Goal: Task Accomplishment & Management: Manage account settings

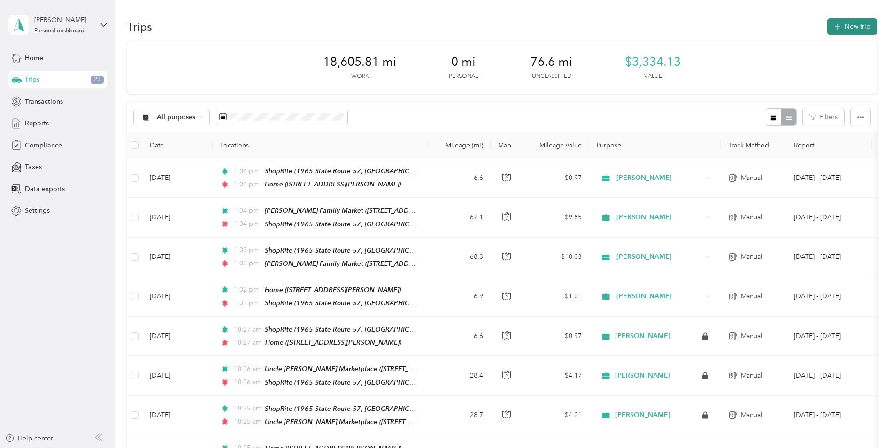
click at [863, 25] on button "New trip" at bounding box center [853, 26] width 50 height 16
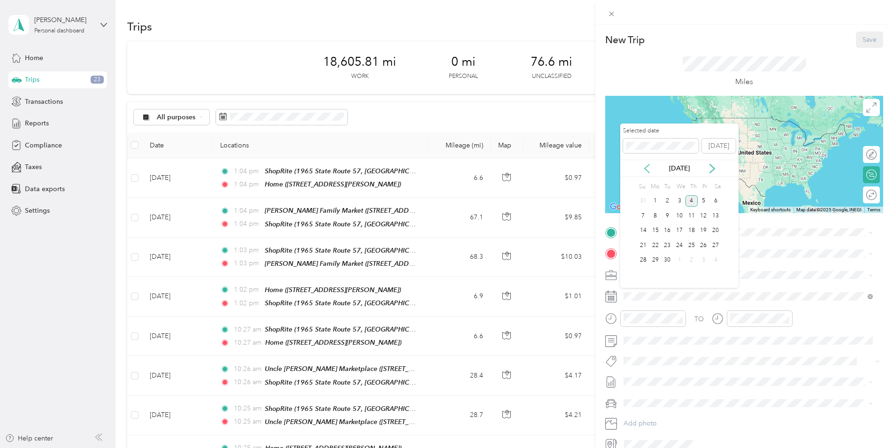
click at [647, 169] on icon at bounding box center [646, 168] width 9 height 9
click at [679, 245] on div "20" at bounding box center [679, 246] width 12 height 12
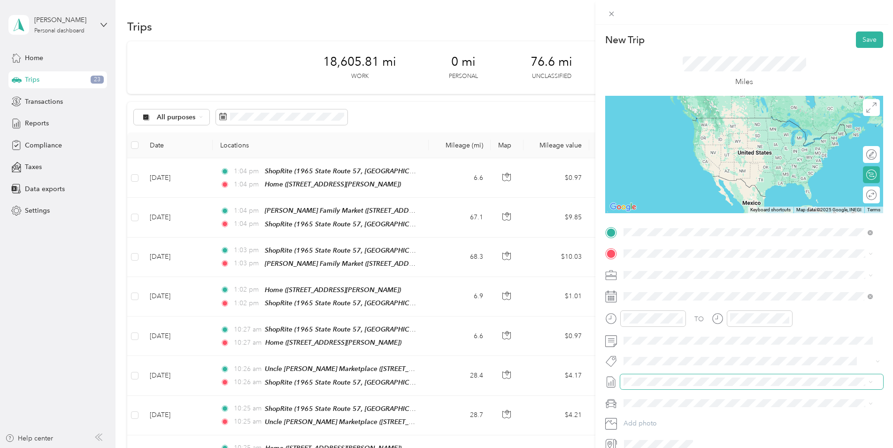
click at [750, 387] on span at bounding box center [751, 381] width 263 height 15
click at [758, 341] on div "[GEOGRAPHIC_DATA][PERSON_NAME][US_STATE], [GEOGRAPHIC_DATA]" at bounding box center [748, 335] width 243 height 13
click at [682, 274] on div "Home [STREET_ADDRESS][PERSON_NAME]" at bounding box center [698, 275] width 112 height 20
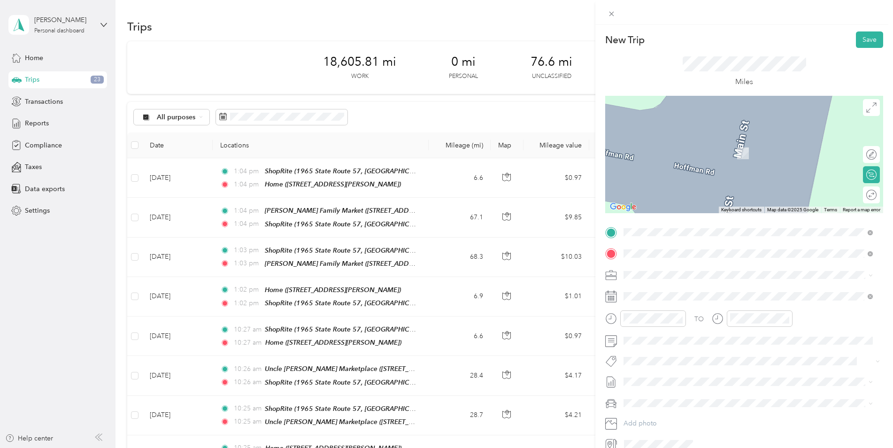
click at [720, 372] on div "TEAM ShopRite 1965 State Route 57, 078403475, [GEOGRAPHIC_DATA], [GEOGRAPHIC_DA…" at bounding box center [756, 388] width 228 height 33
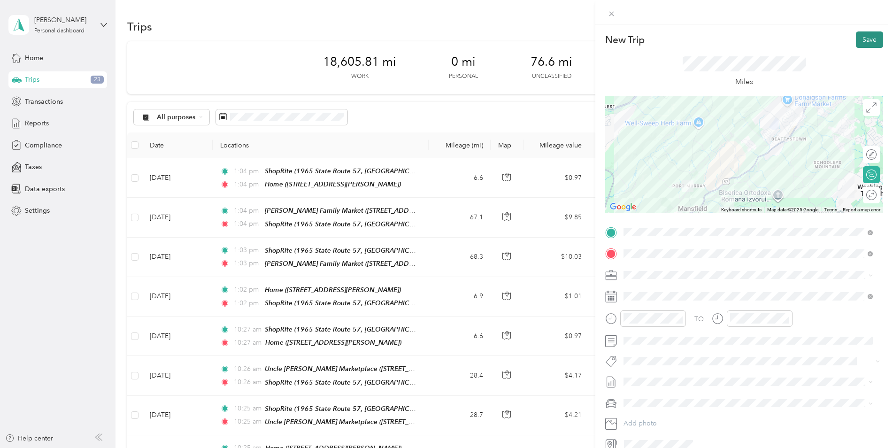
click at [856, 41] on button "Save" at bounding box center [869, 39] width 27 height 16
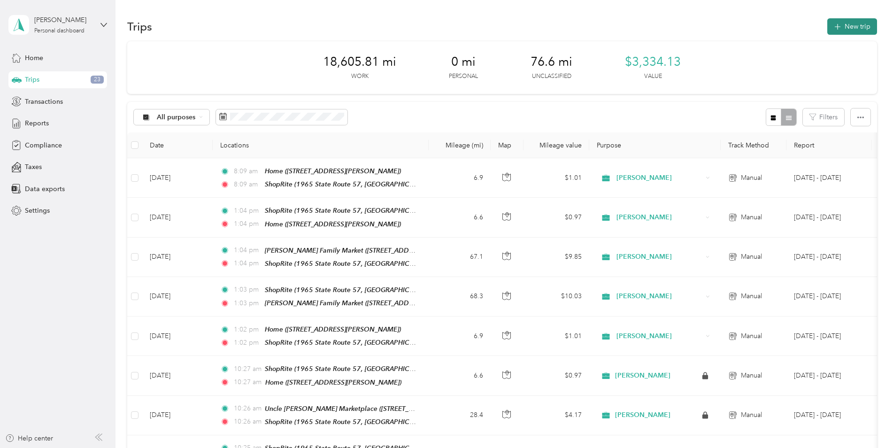
click at [844, 26] on button "New trip" at bounding box center [853, 26] width 50 height 16
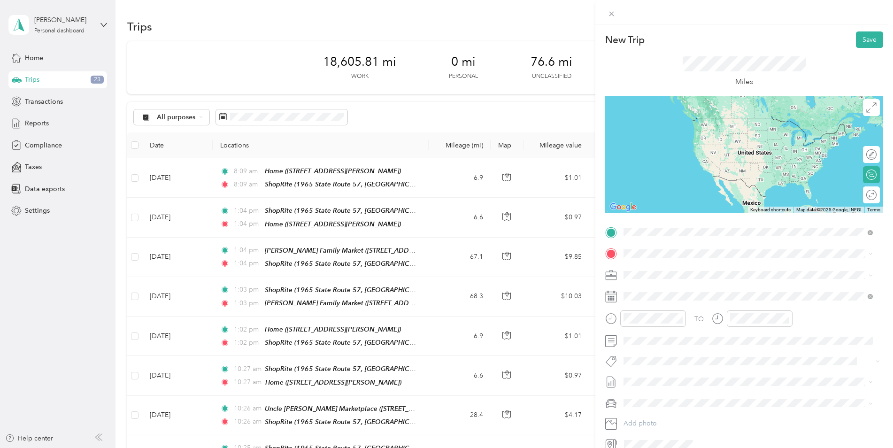
click at [711, 365] on span "1965 State Route 57, 078403475, [GEOGRAPHIC_DATA], [GEOGRAPHIC_DATA], [GEOGRAPH…" at bounding box center [727, 374] width 171 height 18
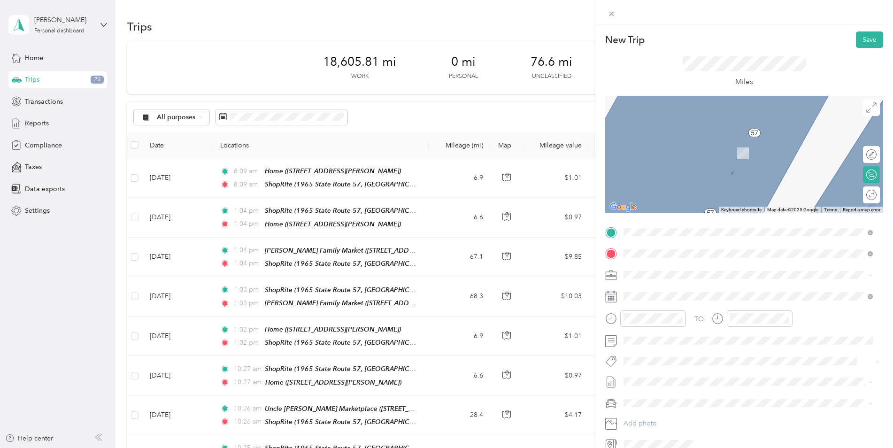
click at [701, 304] on span "[STREET_ADDRESS]" at bounding box center [672, 305] width 60 height 8
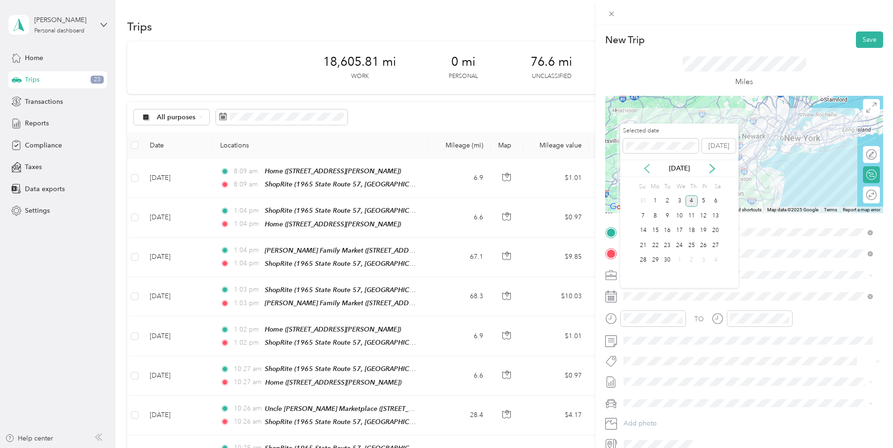
click at [648, 171] on icon at bounding box center [647, 168] width 5 height 8
click at [680, 247] on div "20" at bounding box center [679, 246] width 12 height 12
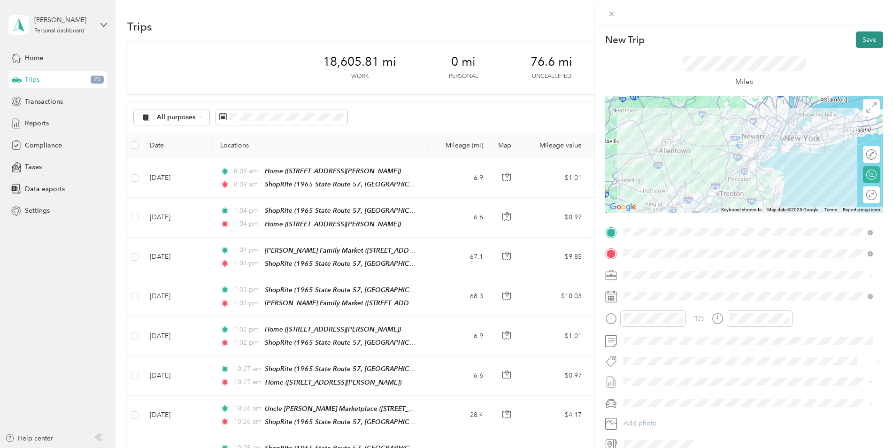
click at [857, 42] on button "Save" at bounding box center [869, 39] width 27 height 16
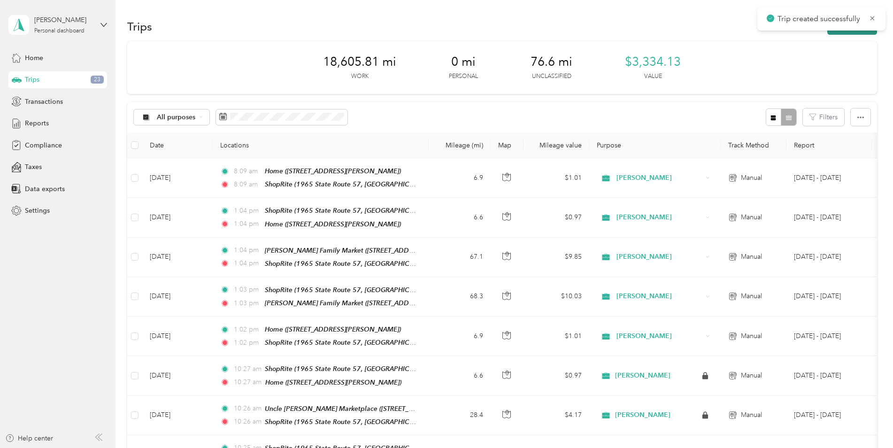
click at [859, 34] on button "New trip" at bounding box center [853, 26] width 50 height 16
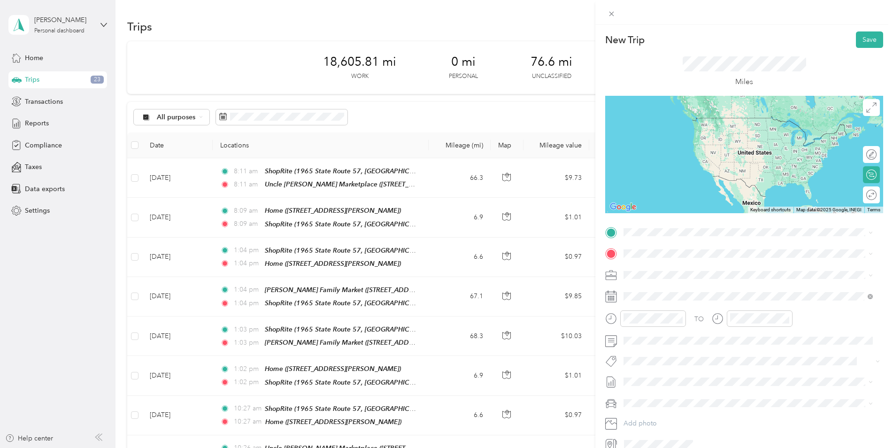
click at [696, 272] on div "TEAM Uncle [PERSON_NAME] Marketplace" at bounding box center [716, 269] width 148 height 12
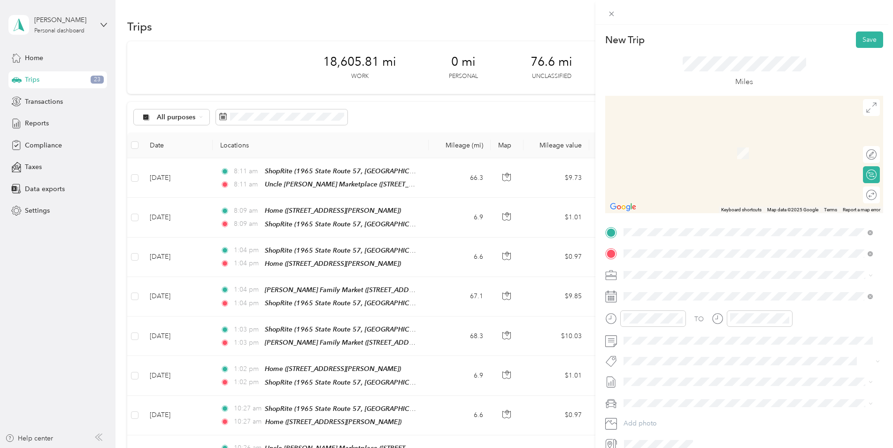
click at [705, 378] on ol "From your Favorite places TEAM CVS Pharmacy 1965 State Route 57, 078403475, [GE…" at bounding box center [748, 327] width 256 height 131
click at [676, 372] on div "TEAM ShopRite 1965 State Route 57, 078403475, [GEOGRAPHIC_DATA], [GEOGRAPHIC_DA…" at bounding box center [756, 388] width 228 height 33
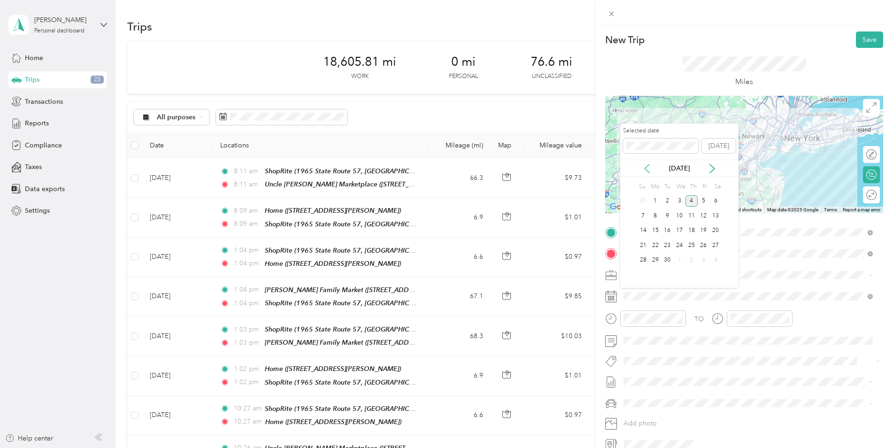
click at [647, 169] on icon at bounding box center [646, 168] width 9 height 9
click at [682, 245] on div "20" at bounding box center [679, 246] width 12 height 12
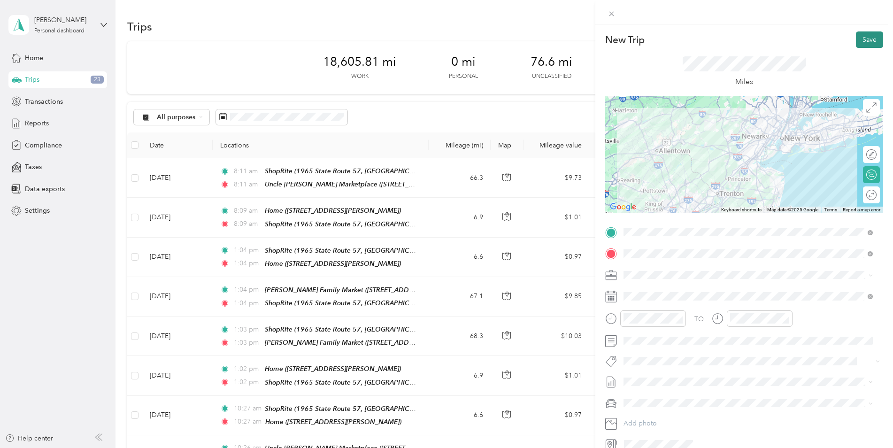
click at [870, 44] on button "Save" at bounding box center [869, 39] width 27 height 16
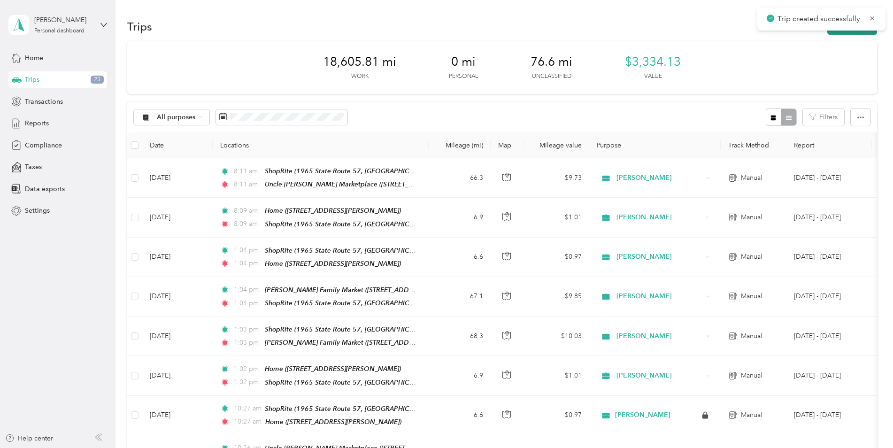
click at [860, 32] on button "New trip" at bounding box center [853, 26] width 50 height 16
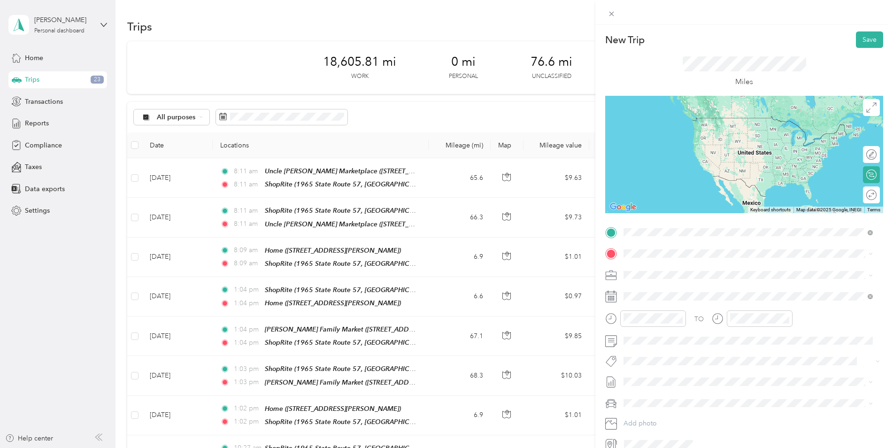
click at [705, 351] on div "TEAM ShopRite" at bounding box center [756, 357] width 228 height 12
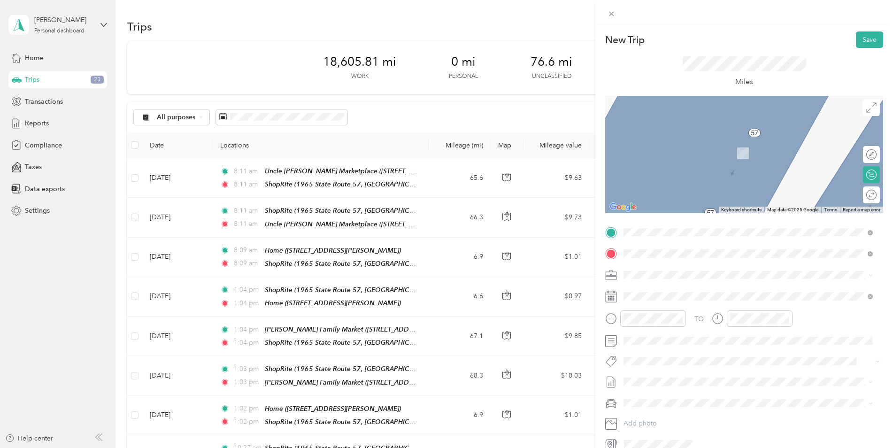
click at [686, 361] on div "Home [STREET_ADDRESS][PERSON_NAME]" at bounding box center [698, 362] width 112 height 20
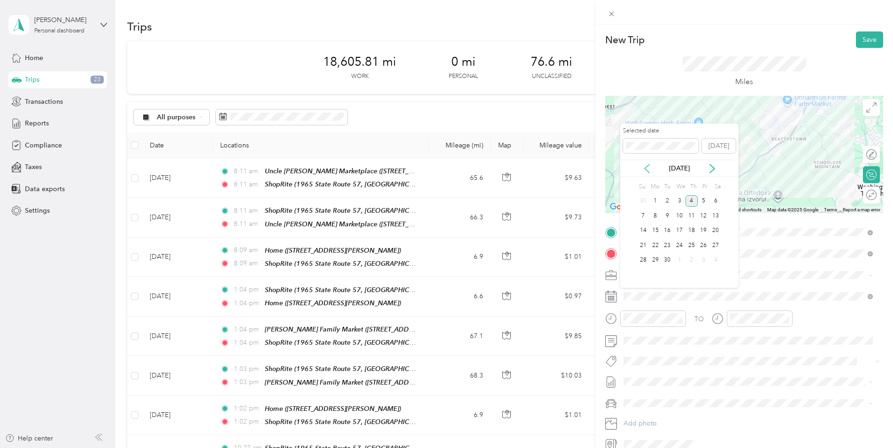
click at [648, 169] on icon at bounding box center [646, 168] width 9 height 9
click at [676, 242] on div "20" at bounding box center [679, 246] width 12 height 12
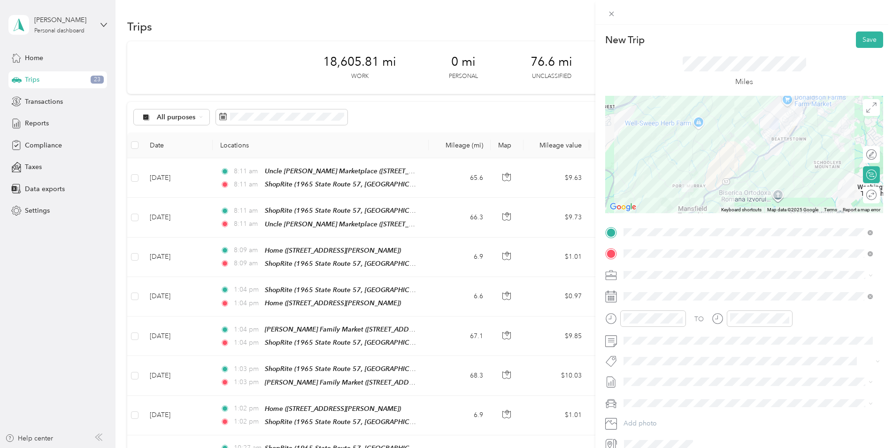
click at [767, 117] on div at bounding box center [744, 154] width 278 height 117
click at [760, 108] on div at bounding box center [744, 154] width 278 height 117
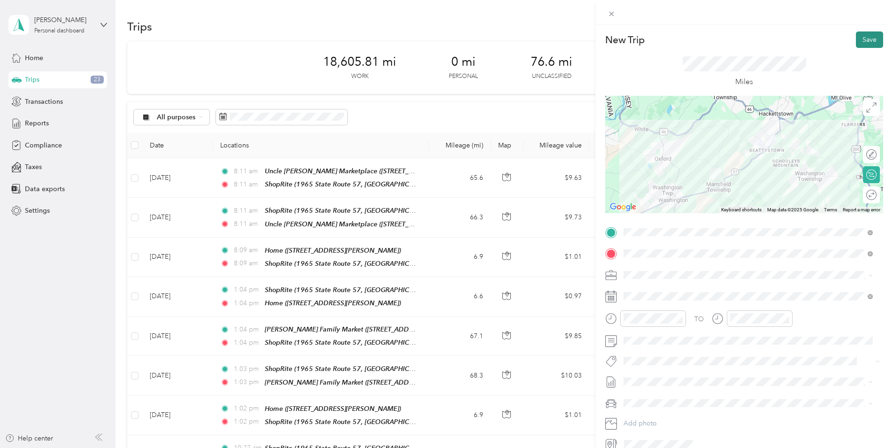
click at [868, 42] on button "Save" at bounding box center [869, 39] width 27 height 16
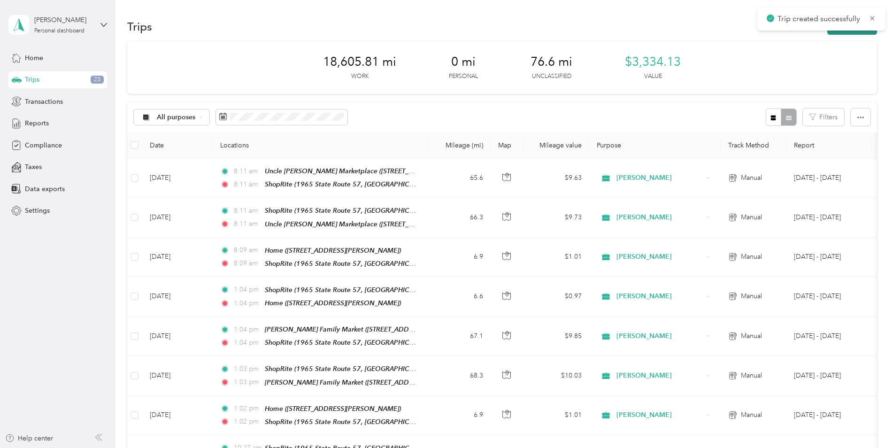
click at [859, 33] on button "New trip" at bounding box center [853, 26] width 50 height 16
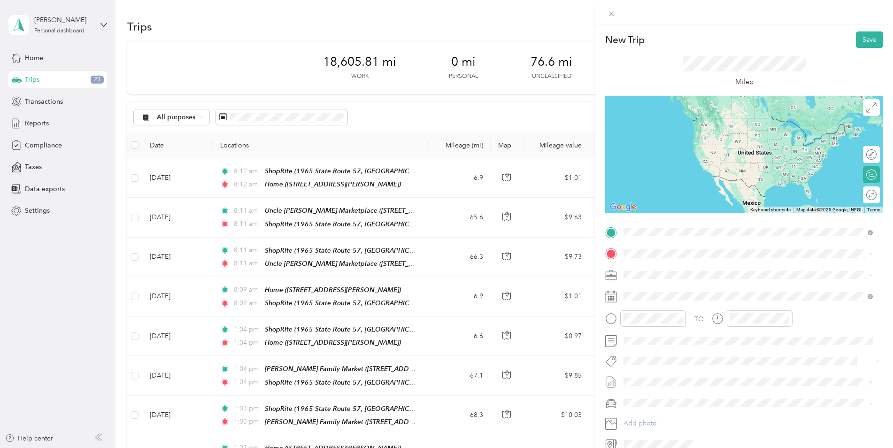
click at [667, 273] on div "Home [STREET_ADDRESS][PERSON_NAME]" at bounding box center [698, 275] width 112 height 20
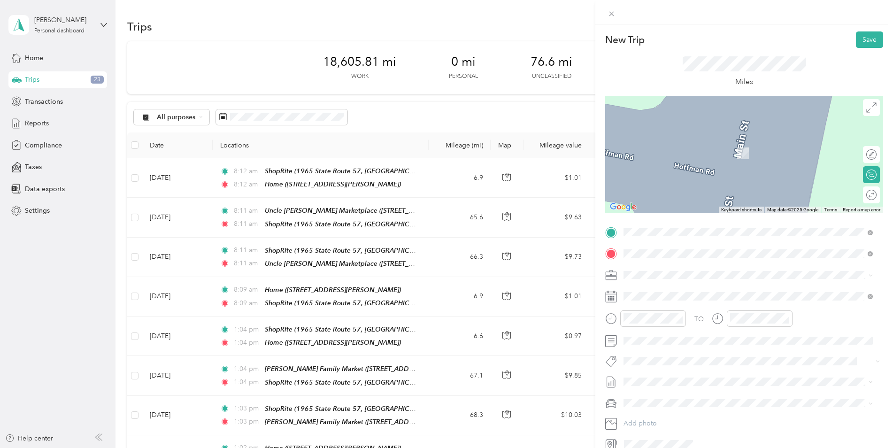
click at [692, 372] on div "TEAM ShopRite" at bounding box center [756, 378] width 228 height 12
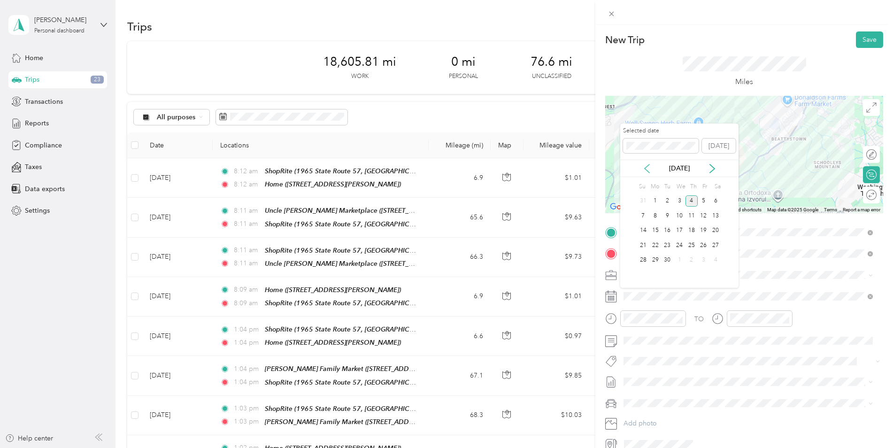
click at [644, 165] on icon at bounding box center [646, 168] width 9 height 9
click at [691, 245] on div "21" at bounding box center [692, 246] width 12 height 12
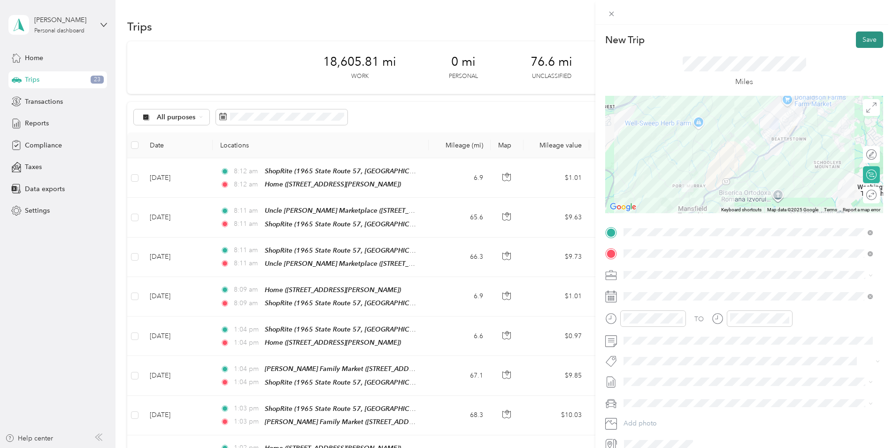
click at [872, 40] on button "Save" at bounding box center [869, 39] width 27 height 16
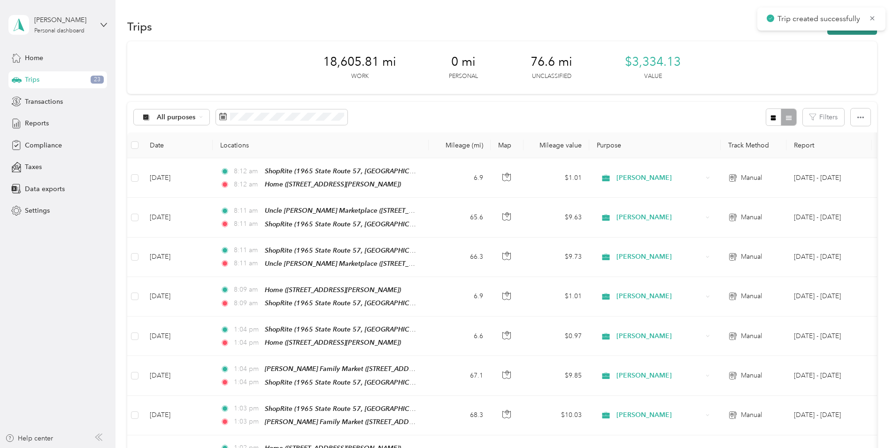
click at [864, 33] on button "New trip" at bounding box center [853, 26] width 50 height 16
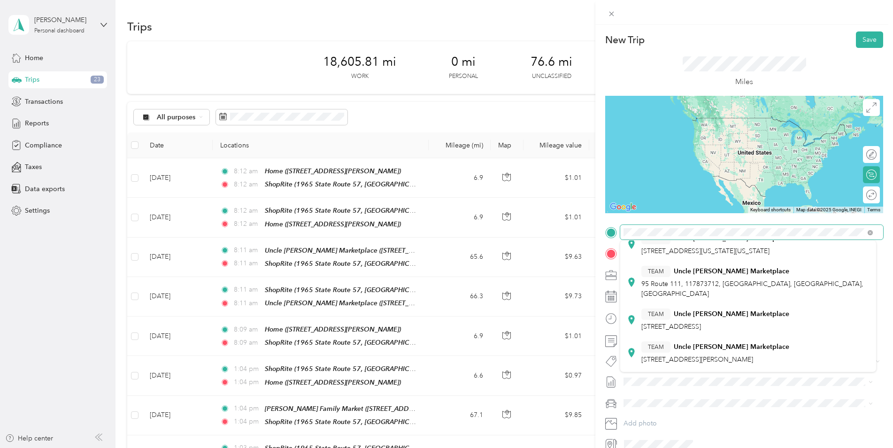
scroll to position [188, 0]
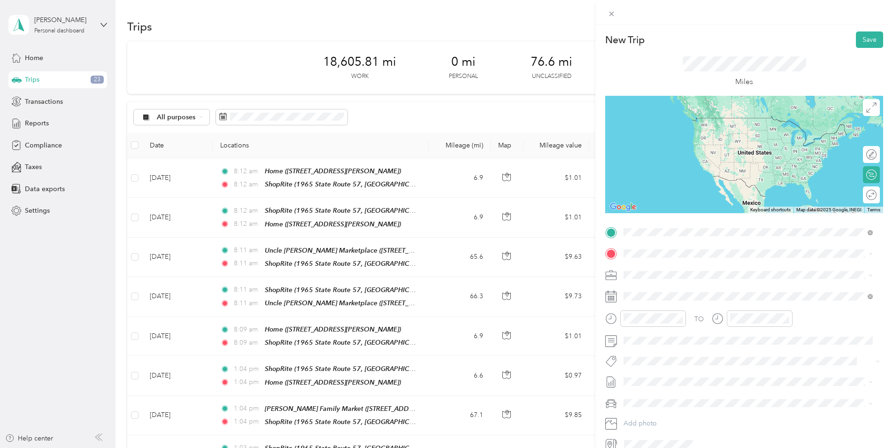
click at [742, 327] on div "TEAM Uncle [PERSON_NAME] Marketplace [STREET_ADDRESS][PERSON_NAME][PERSON_NAME]" at bounding box center [716, 338] width 148 height 23
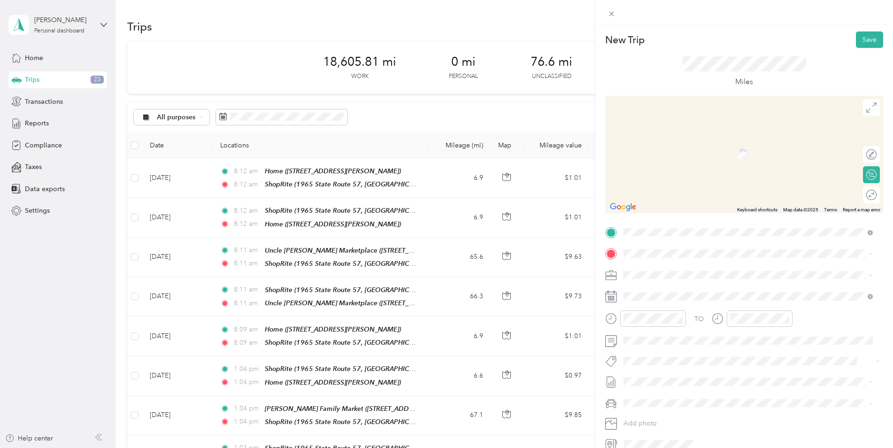
click at [841, 316] on div "TEAM Uncle [PERSON_NAME] Marketplace 1108 Route 112, 117763043, [GEOGRAPHIC_DAT…" at bounding box center [748, 314] width 243 height 36
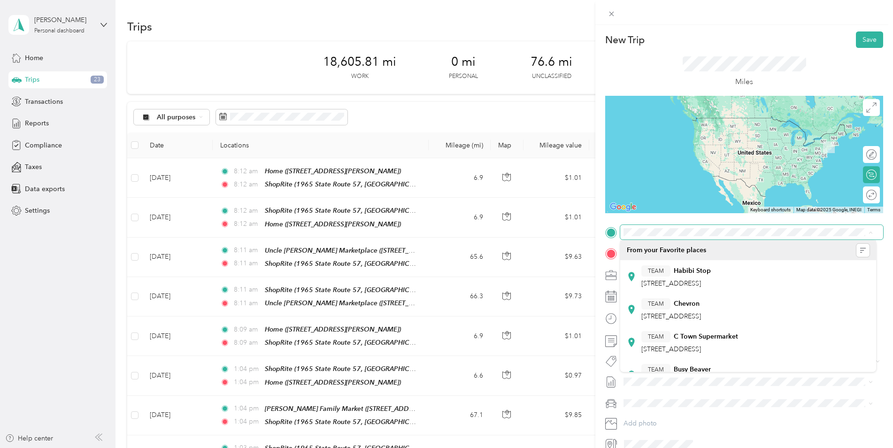
click at [879, 255] on form "New Trip Save This trip cannot be edited because it is either under review, app…" at bounding box center [744, 241] width 298 height 420
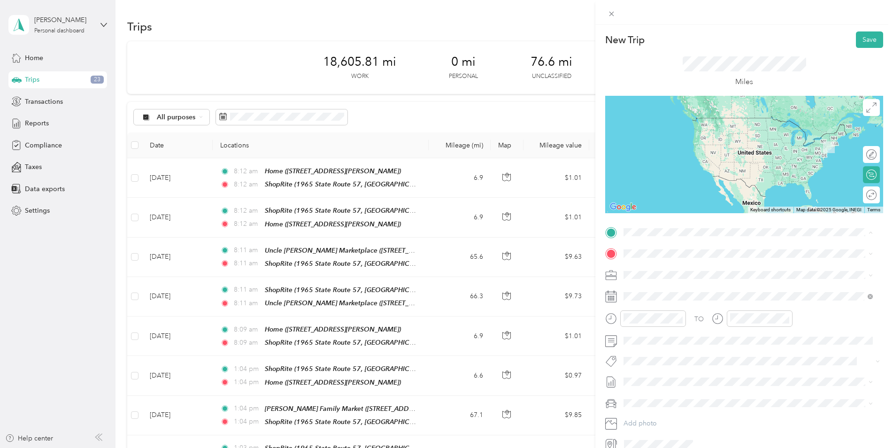
click at [664, 365] on span "1965 State Route 57, 078403475, [GEOGRAPHIC_DATA], [GEOGRAPHIC_DATA], [GEOGRAPH…" at bounding box center [727, 374] width 171 height 18
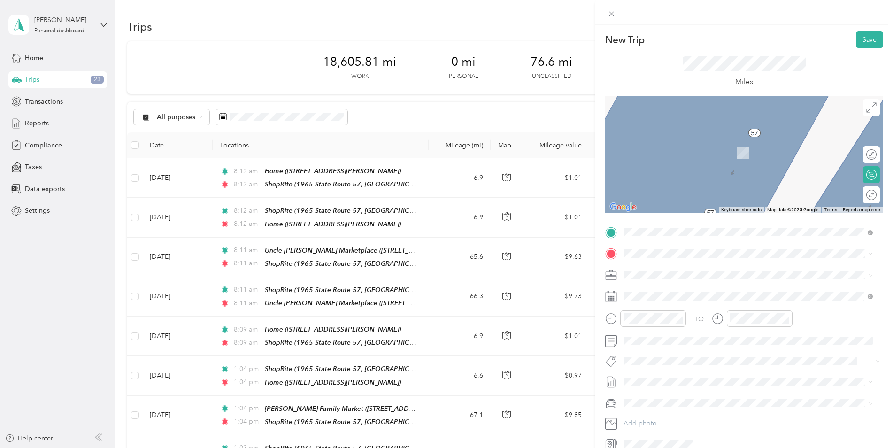
click at [753, 360] on span "[STREET_ADDRESS][PERSON_NAME]" at bounding box center [698, 364] width 112 height 8
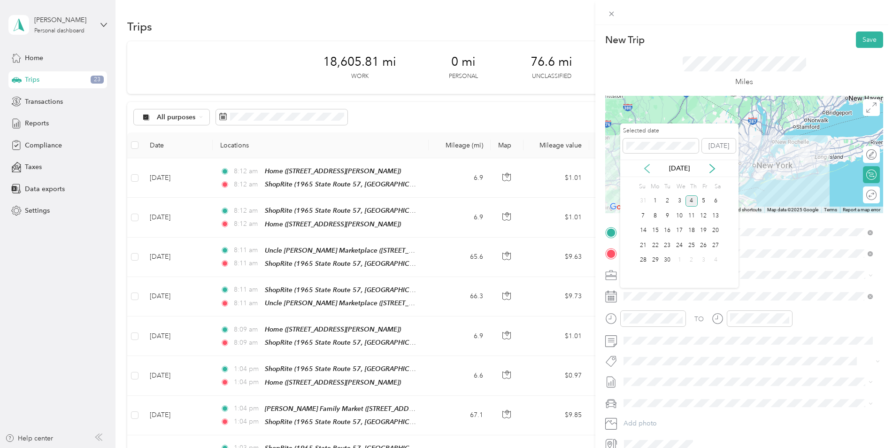
click at [648, 169] on icon at bounding box center [646, 168] width 9 height 9
click at [694, 246] on div "21" at bounding box center [692, 246] width 12 height 12
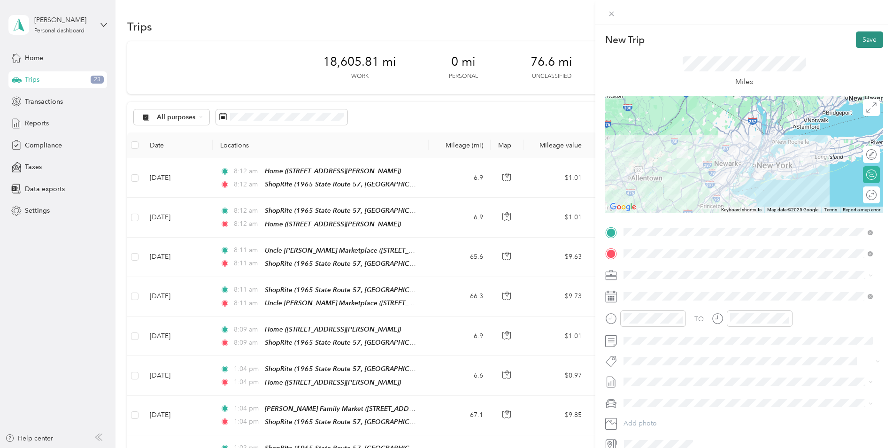
click at [863, 43] on button "Save" at bounding box center [869, 39] width 27 height 16
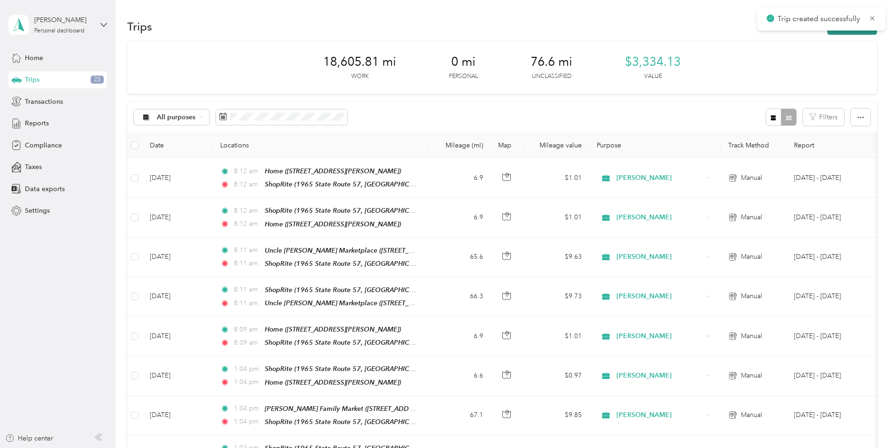
click at [862, 32] on button "New trip" at bounding box center [853, 26] width 50 height 16
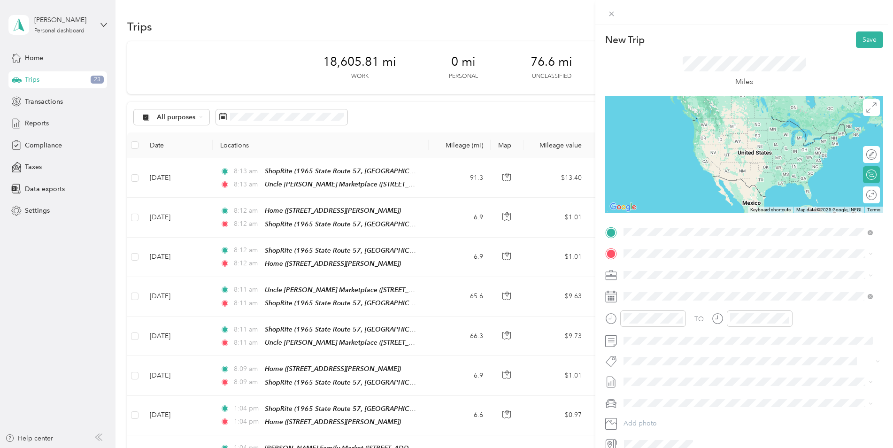
click at [743, 330] on li "TEAM Uncle [PERSON_NAME] Marketplace [STREET_ADDRESS][PERSON_NAME][PERSON_NAME]" at bounding box center [748, 338] width 256 height 33
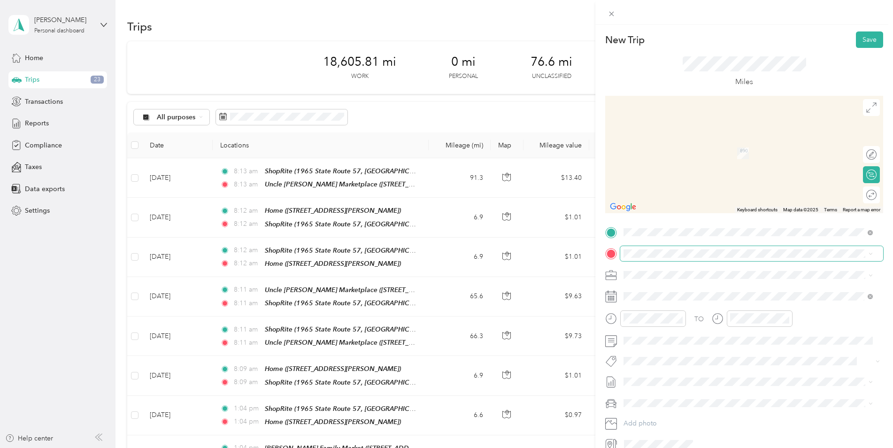
click at [641, 248] on span at bounding box center [751, 253] width 263 height 15
click at [694, 374] on strong "ShopRite" at bounding box center [688, 378] width 28 height 8
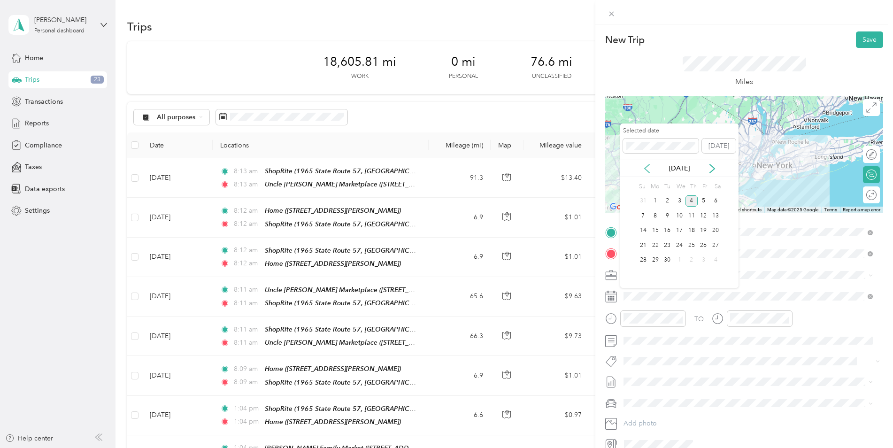
click at [647, 170] on icon at bounding box center [647, 168] width 5 height 8
click at [693, 245] on div "21" at bounding box center [692, 246] width 12 height 12
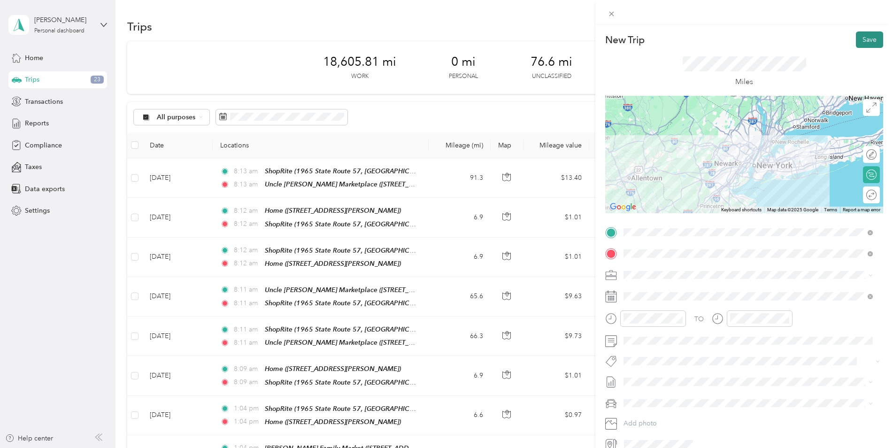
click at [862, 36] on button "Save" at bounding box center [869, 39] width 27 height 16
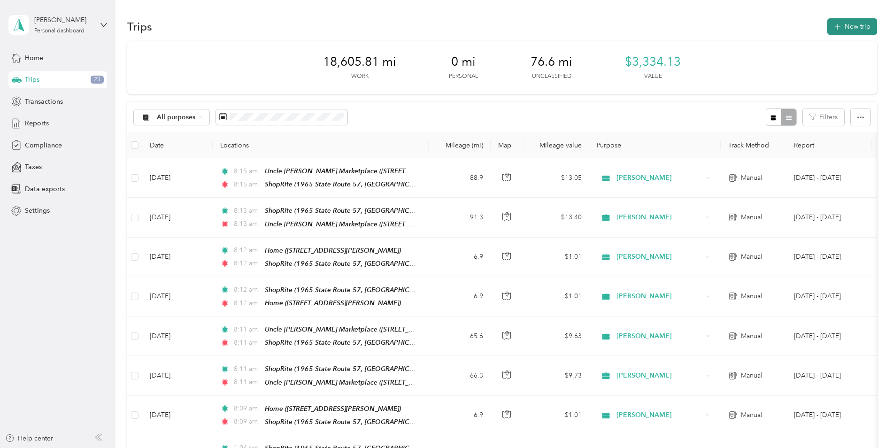
click at [860, 28] on button "New trip" at bounding box center [853, 26] width 50 height 16
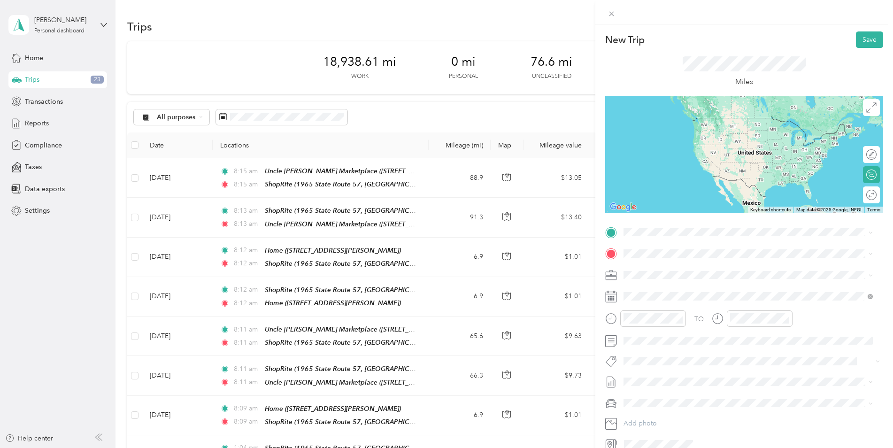
drag, startPoint x: 691, startPoint y: 340, endPoint x: 673, endPoint y: 287, distance: 55.3
click at [691, 350] on div "TEAM ShopRite" at bounding box center [756, 356] width 228 height 12
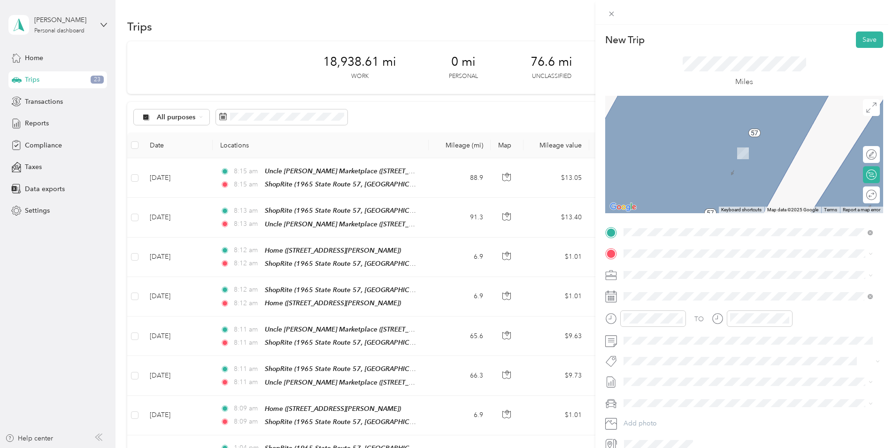
click at [705, 367] on span "[STREET_ADDRESS][PERSON_NAME]" at bounding box center [698, 363] width 112 height 8
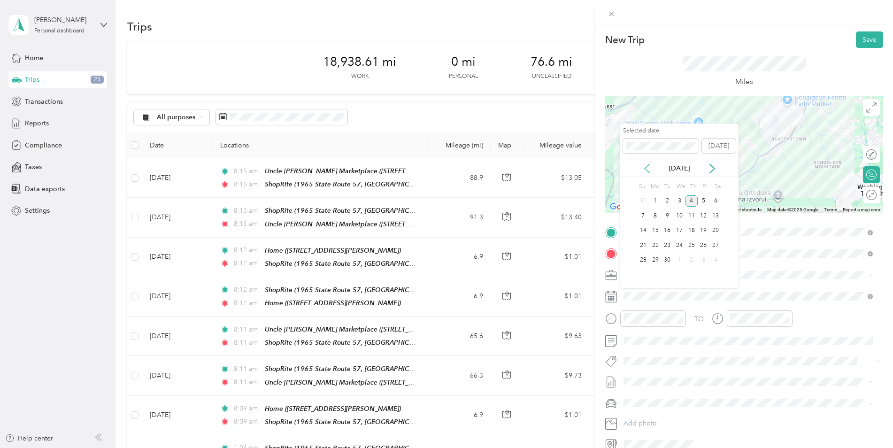
click at [647, 169] on icon at bounding box center [646, 168] width 9 height 9
click at [691, 244] on div "21" at bounding box center [692, 246] width 12 height 12
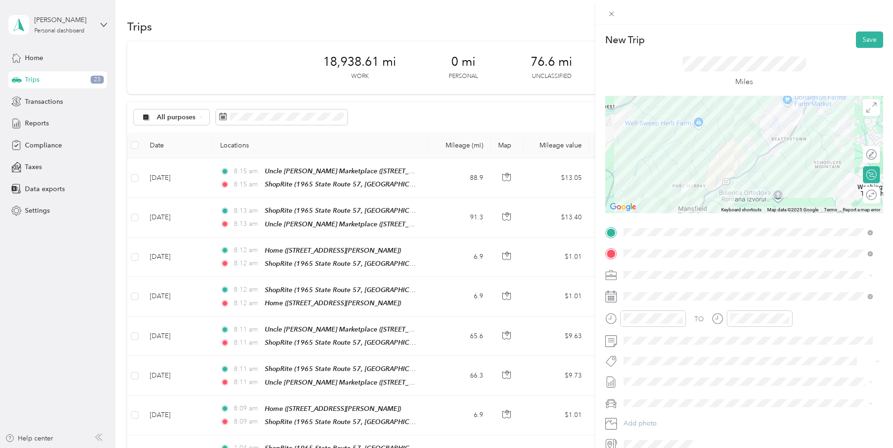
click at [746, 116] on div at bounding box center [744, 154] width 278 height 117
click at [746, 112] on div at bounding box center [744, 154] width 278 height 117
click at [747, 114] on div at bounding box center [744, 154] width 278 height 117
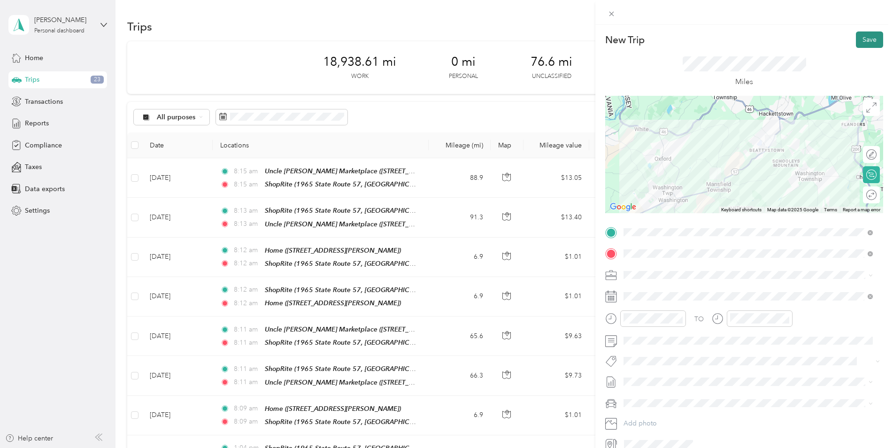
click at [861, 46] on button "Save" at bounding box center [869, 39] width 27 height 16
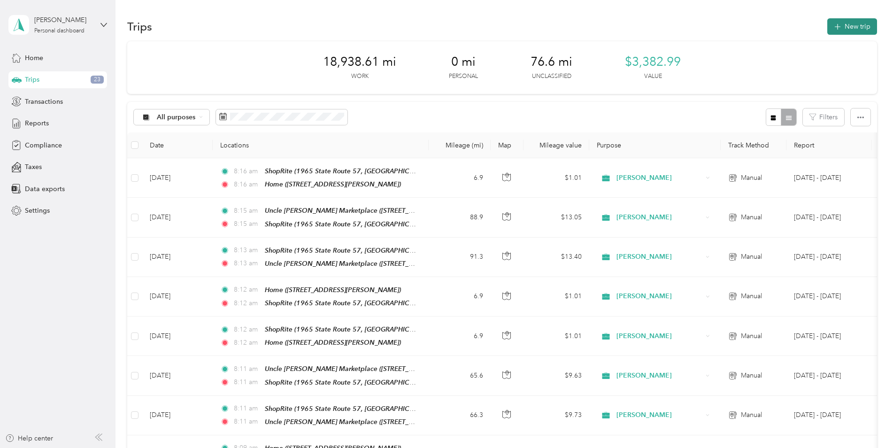
click at [861, 31] on button "New trip" at bounding box center [853, 26] width 50 height 16
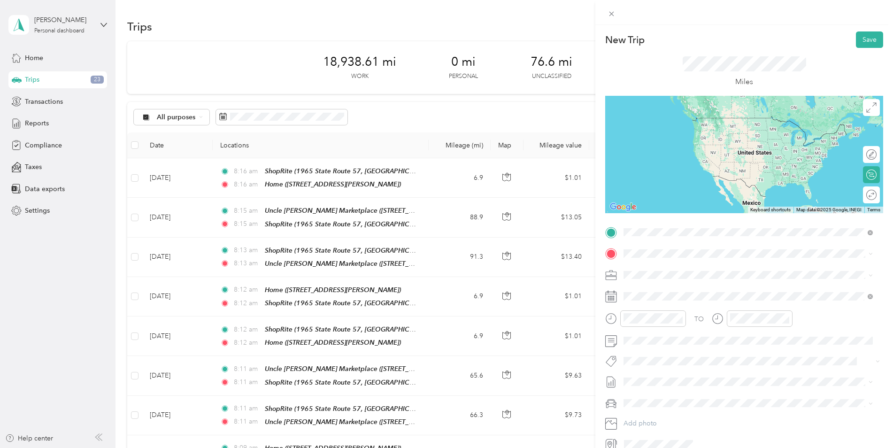
click at [746, 278] on span "[STREET_ADDRESS][PERSON_NAME]" at bounding box center [698, 280] width 112 height 8
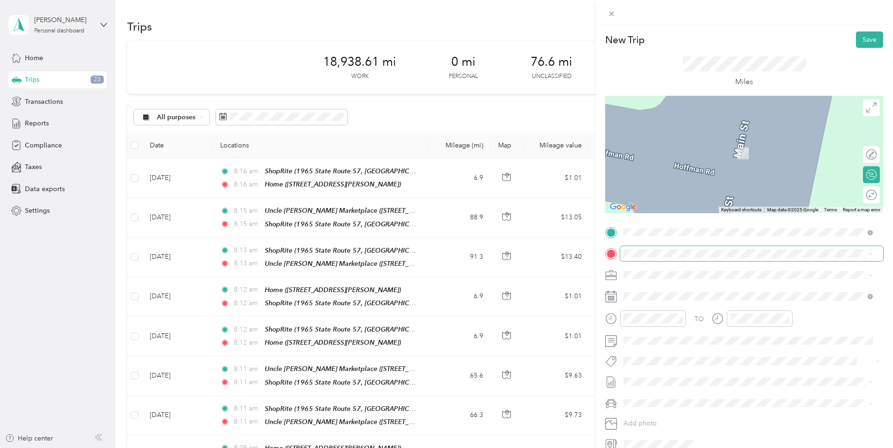
click at [690, 258] on span at bounding box center [751, 253] width 263 height 15
click at [749, 372] on div "TEAM ShopRite 1965 State Route 57, 078403475, [GEOGRAPHIC_DATA], [GEOGRAPHIC_DA…" at bounding box center [756, 388] width 228 height 33
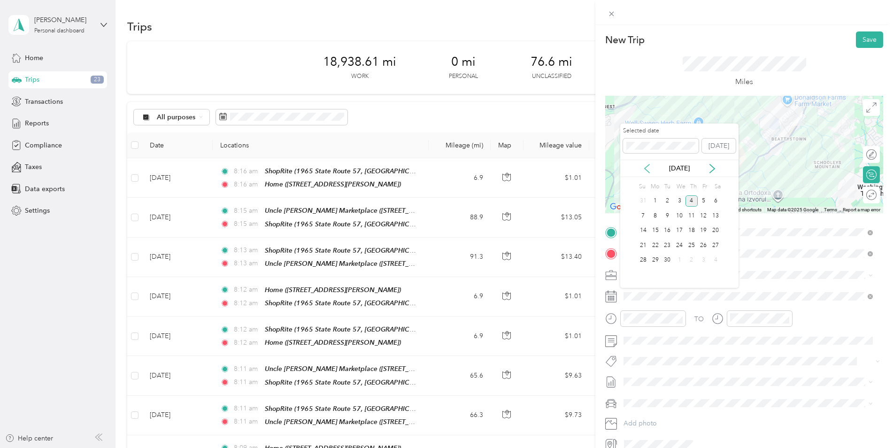
click at [647, 170] on icon at bounding box center [646, 168] width 9 height 9
click at [668, 259] on div "26" at bounding box center [667, 261] width 12 height 12
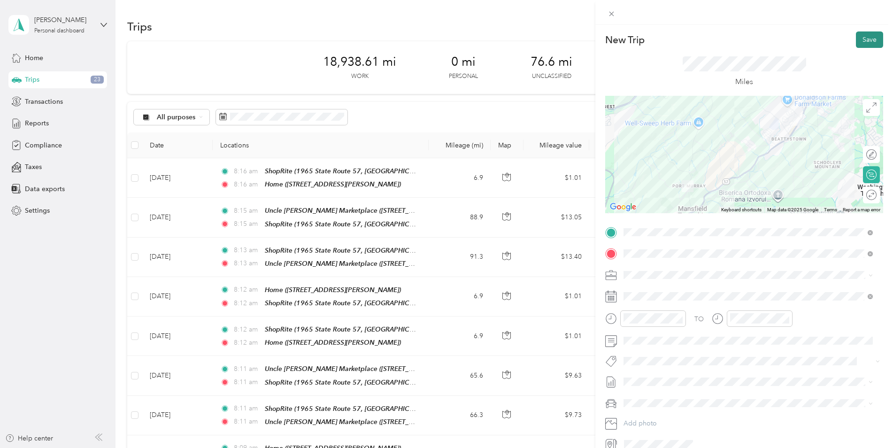
click at [867, 36] on button "Save" at bounding box center [869, 39] width 27 height 16
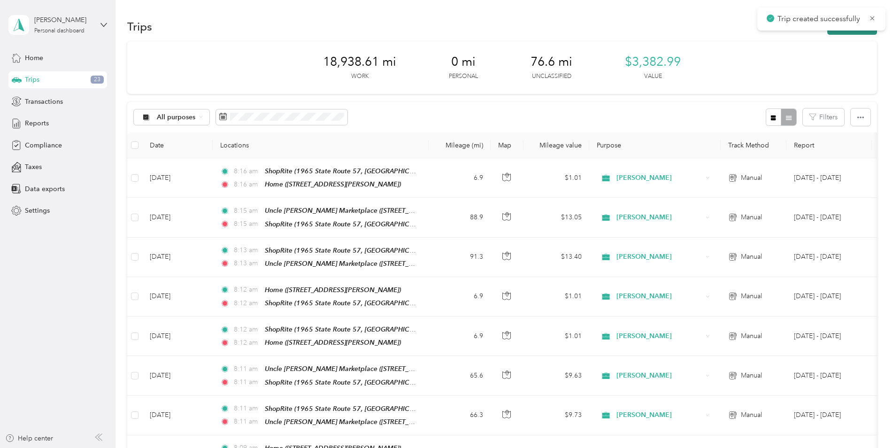
click at [845, 34] on button "New trip" at bounding box center [853, 26] width 50 height 16
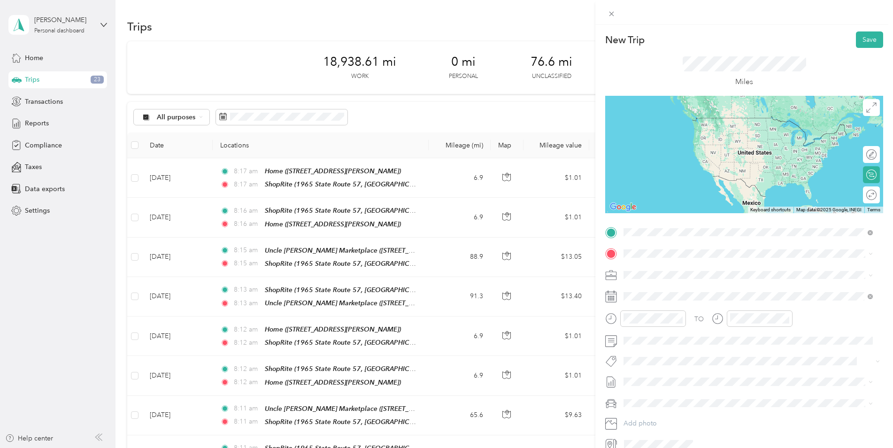
click at [713, 351] on div "TEAM ShopRite 1965 State Route 57, 078403475, [GEOGRAPHIC_DATA], [GEOGRAPHIC_DA…" at bounding box center [756, 367] width 228 height 33
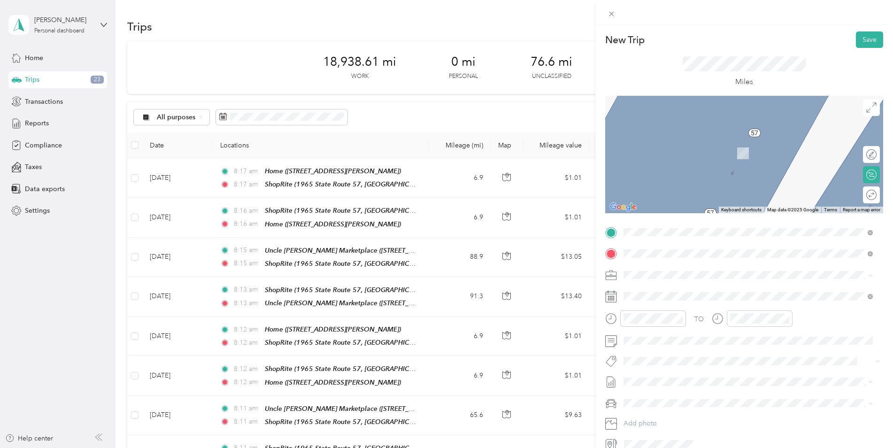
click at [714, 339] on div "TEAM Uncle [PERSON_NAME] Marketplace [STREET_ADDRESS]" at bounding box center [748, 341] width 243 height 26
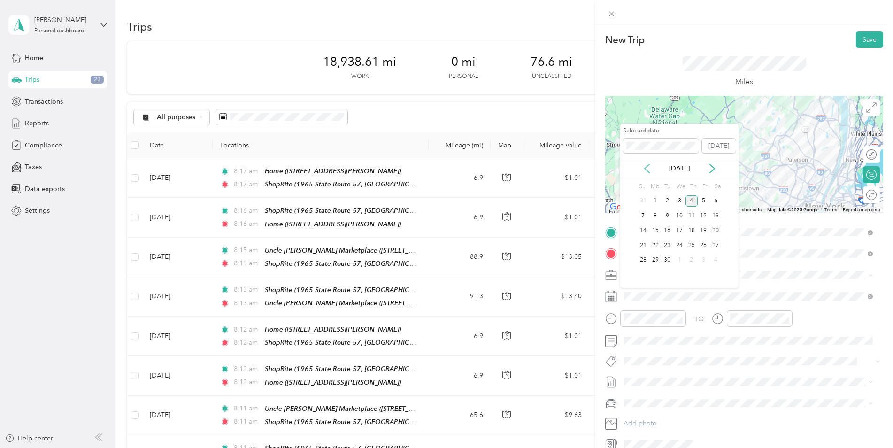
click at [646, 168] on icon at bounding box center [646, 168] width 9 height 9
click at [668, 259] on div "26" at bounding box center [667, 261] width 12 height 12
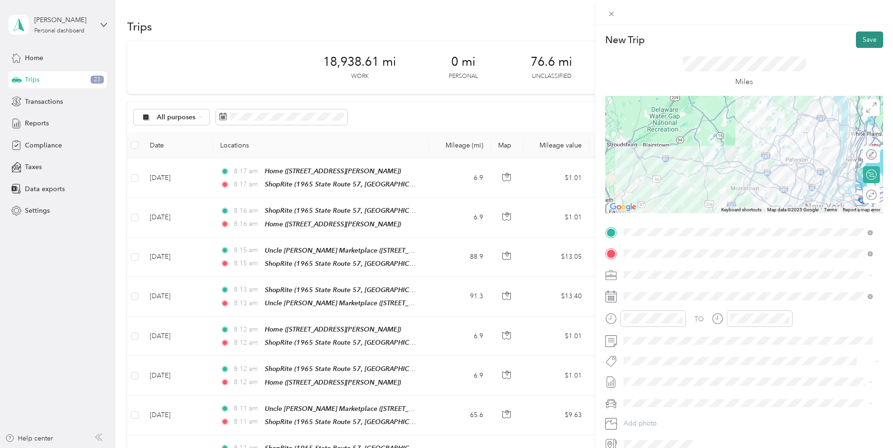
click at [863, 34] on button "Save" at bounding box center [869, 39] width 27 height 16
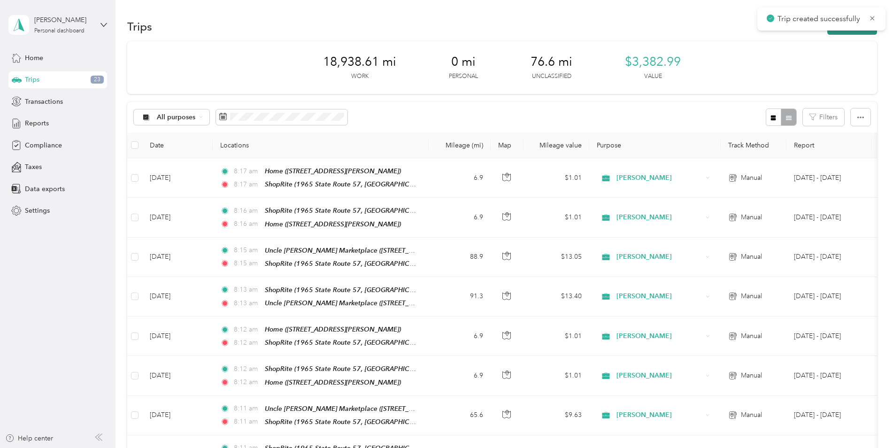
click at [861, 31] on button "New trip" at bounding box center [853, 26] width 50 height 16
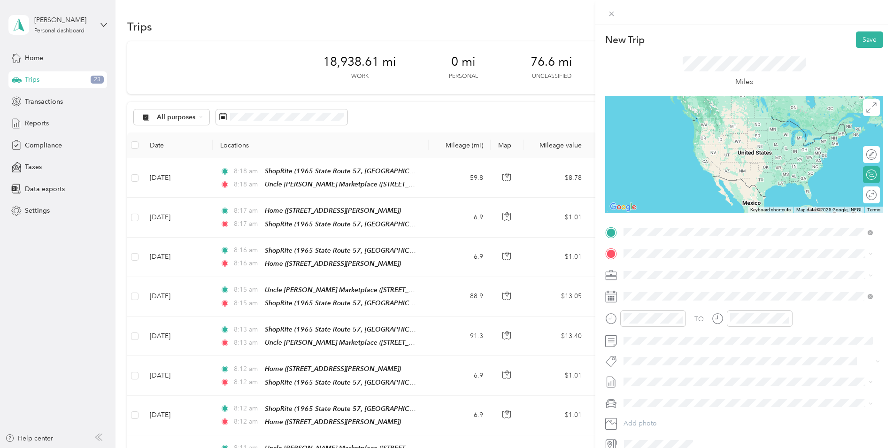
click at [701, 314] on span "[STREET_ADDRESS]" at bounding box center [672, 316] width 60 height 8
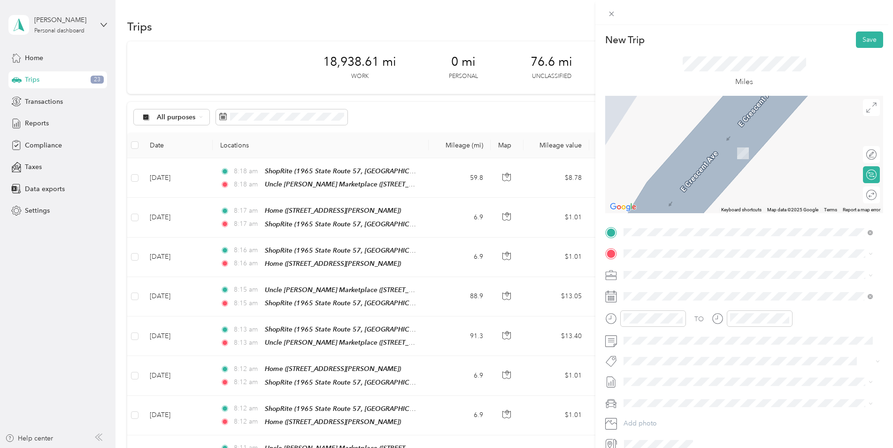
click at [735, 370] on div "TEAM ShopRite 1965 State Route 57, 078403475, [GEOGRAPHIC_DATA], [GEOGRAPHIC_DA…" at bounding box center [756, 386] width 228 height 33
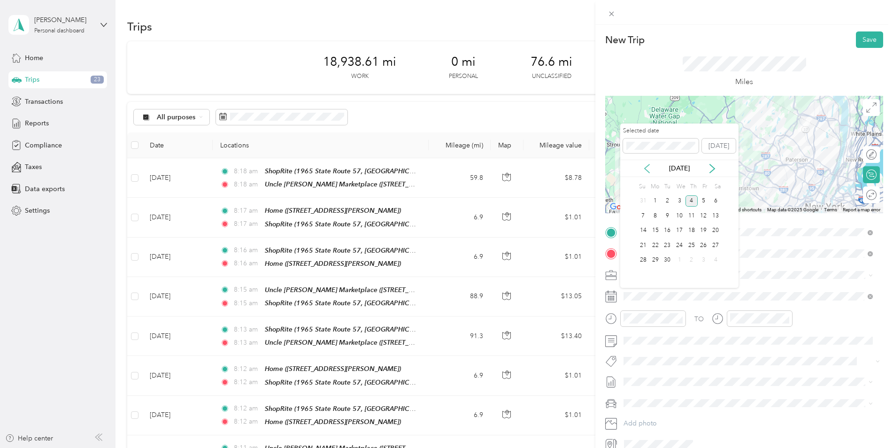
click at [648, 168] on icon at bounding box center [646, 168] width 9 height 9
click at [671, 259] on div "26" at bounding box center [667, 261] width 12 height 12
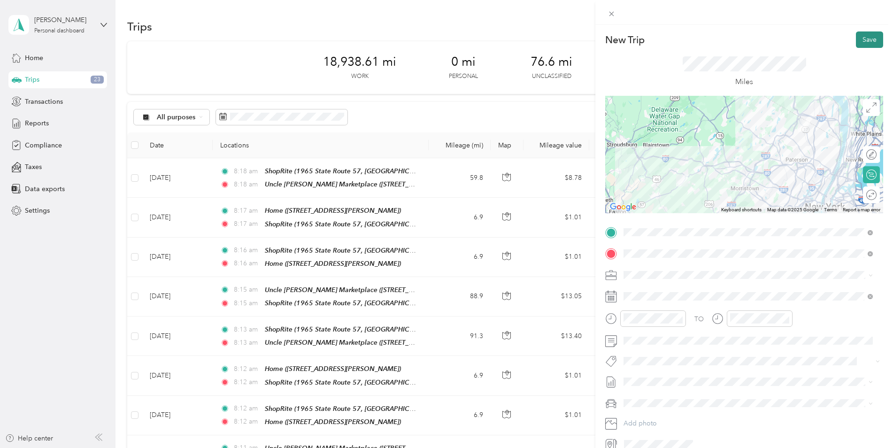
click at [860, 41] on button "Save" at bounding box center [869, 39] width 27 height 16
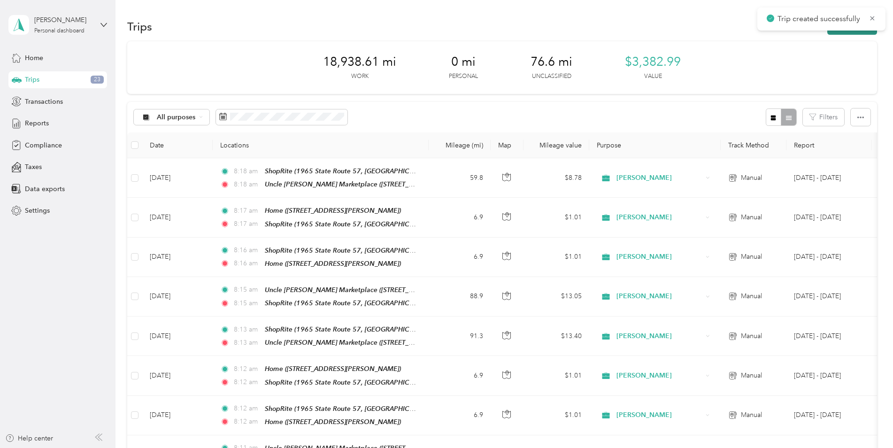
click at [862, 33] on button "New trip" at bounding box center [853, 26] width 50 height 16
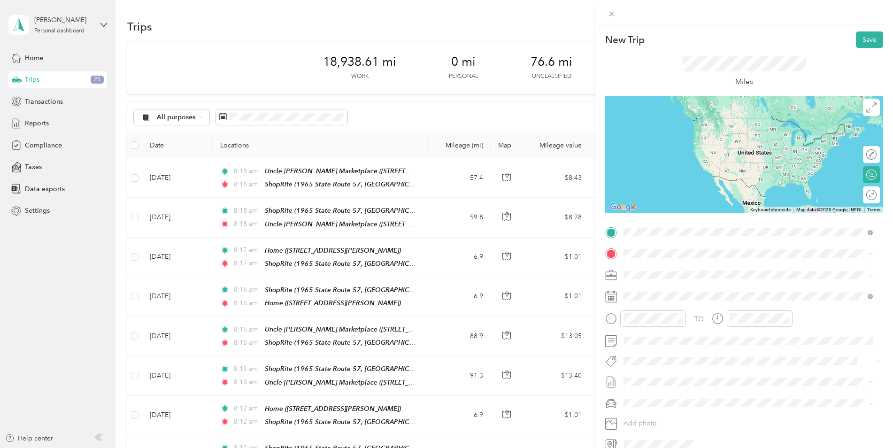
click at [747, 351] on div "TEAM ShopRite 1965 State Route 57, 078403475, [GEOGRAPHIC_DATA], [GEOGRAPHIC_DA…" at bounding box center [756, 367] width 228 height 33
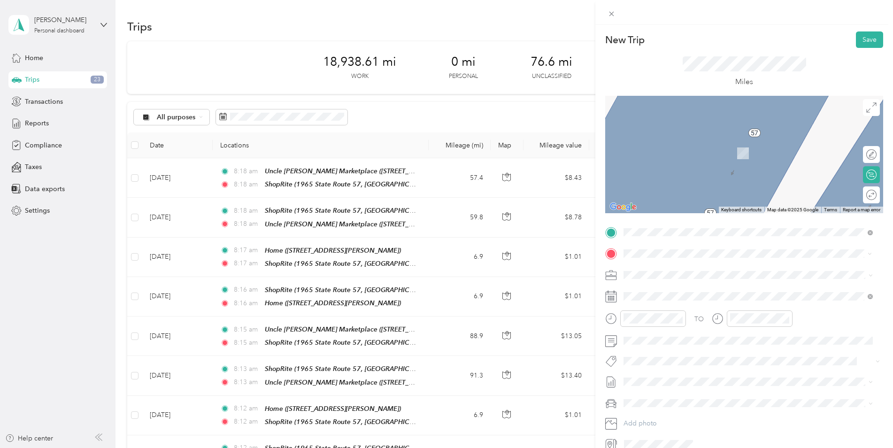
click at [678, 293] on div "Home [STREET_ADDRESS][PERSON_NAME]" at bounding box center [698, 296] width 112 height 20
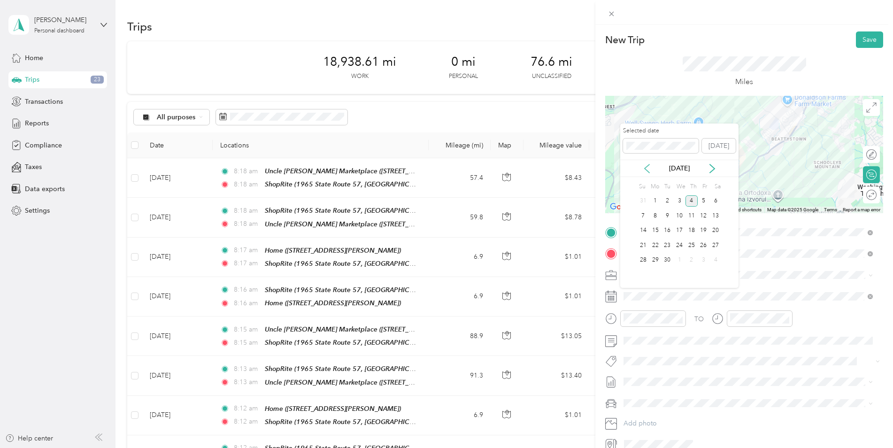
click at [647, 165] on icon at bounding box center [646, 168] width 9 height 9
click at [669, 257] on div "26" at bounding box center [667, 261] width 12 height 12
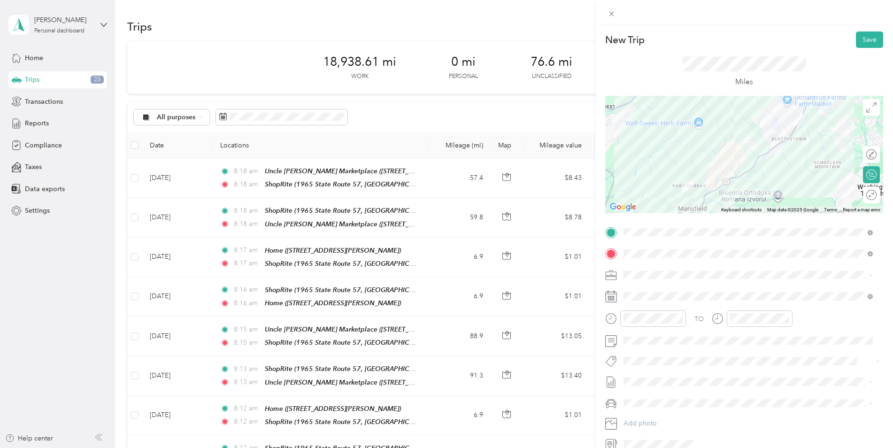
click at [744, 116] on div at bounding box center [744, 154] width 278 height 117
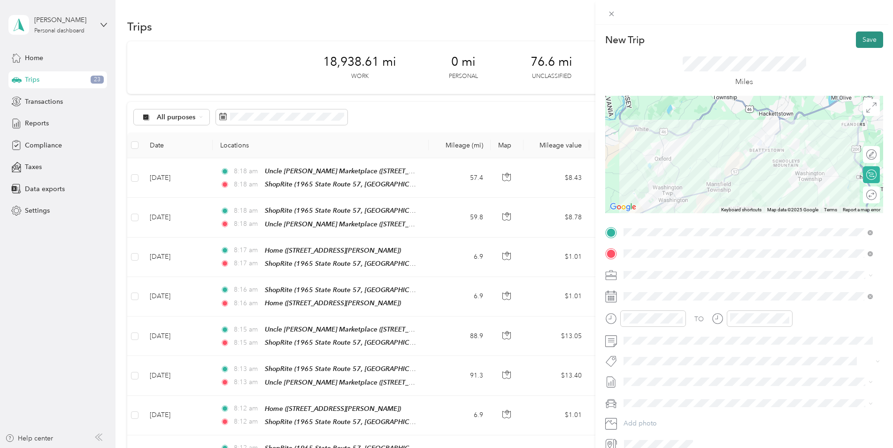
click at [867, 36] on button "Save" at bounding box center [869, 39] width 27 height 16
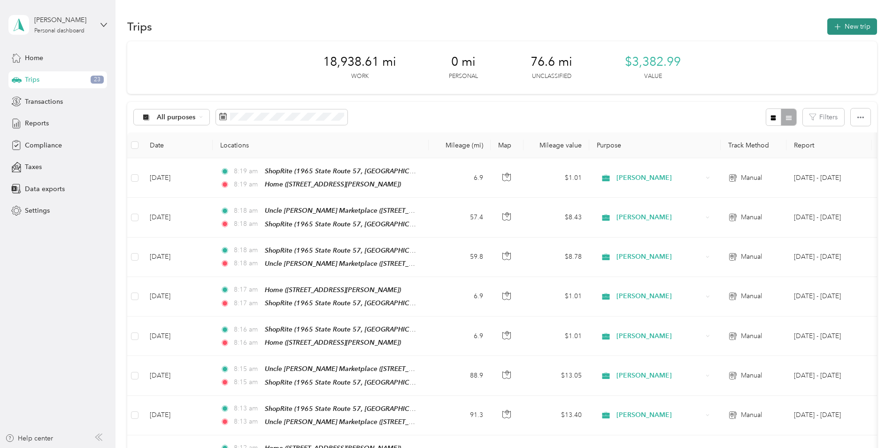
click at [864, 29] on button "New trip" at bounding box center [853, 26] width 50 height 16
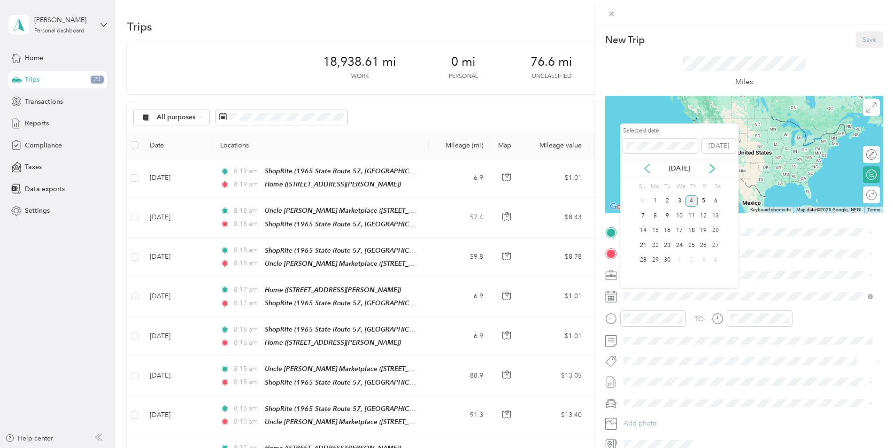
click at [647, 168] on icon at bounding box center [646, 168] width 9 height 9
click at [692, 259] on div "28" at bounding box center [692, 261] width 12 height 12
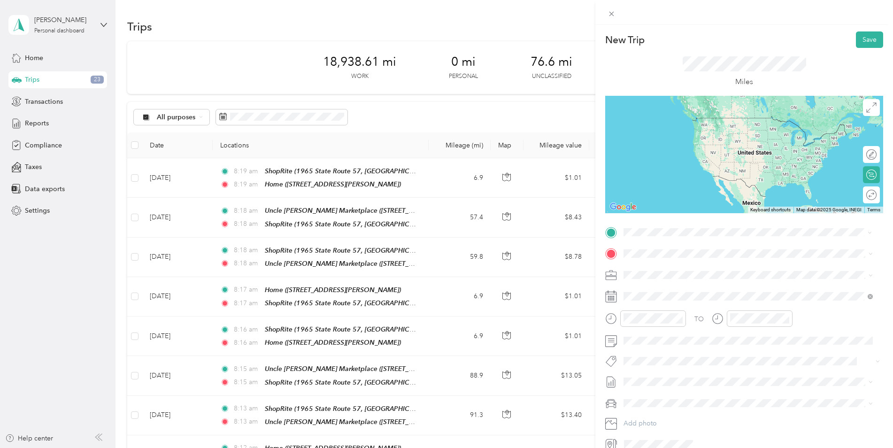
click at [673, 271] on div "Home [STREET_ADDRESS][PERSON_NAME]" at bounding box center [698, 275] width 112 height 20
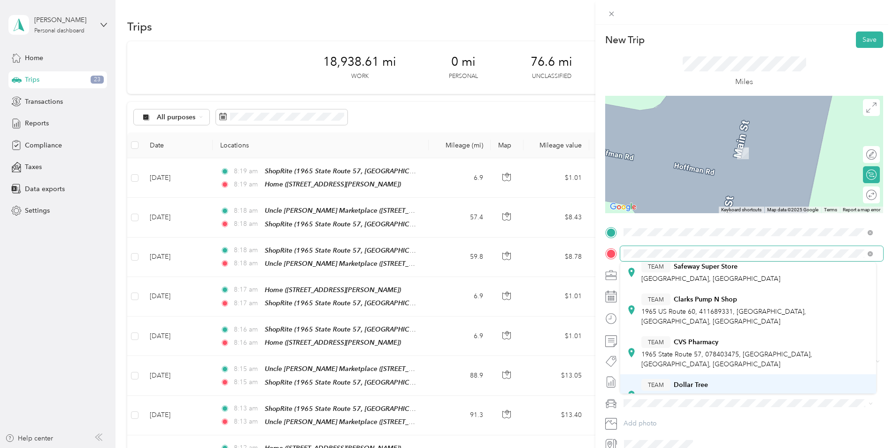
scroll to position [47, 0]
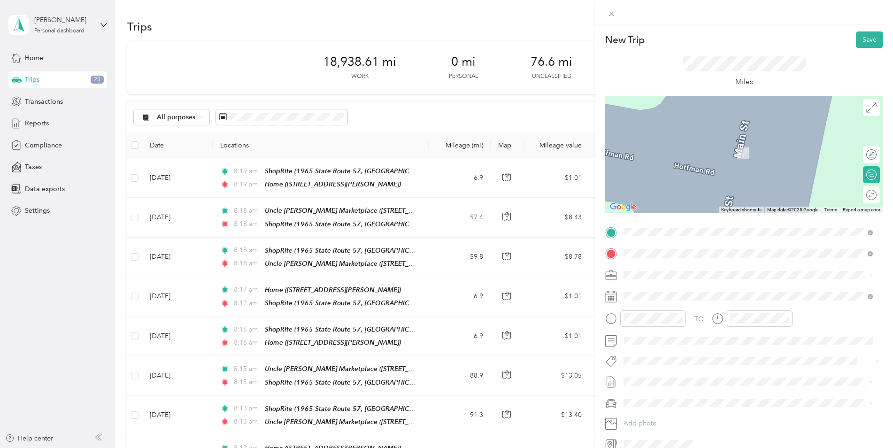
click at [716, 401] on div "TEAM ShopRite" at bounding box center [756, 407] width 228 height 12
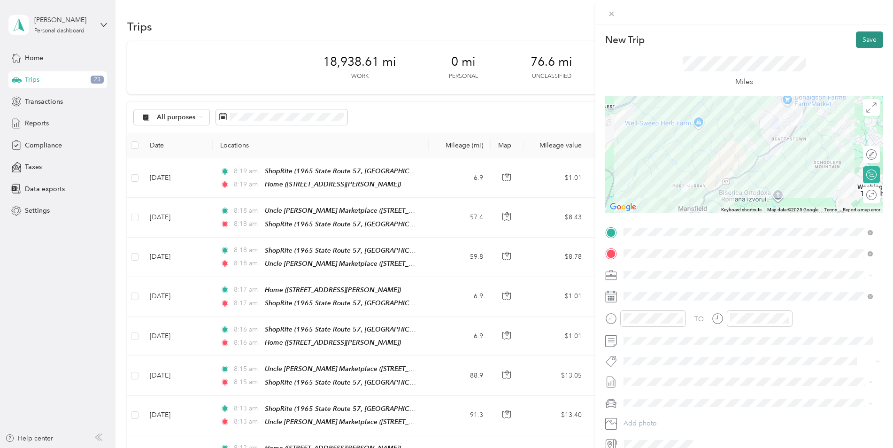
click at [856, 42] on button "Save" at bounding box center [869, 39] width 27 height 16
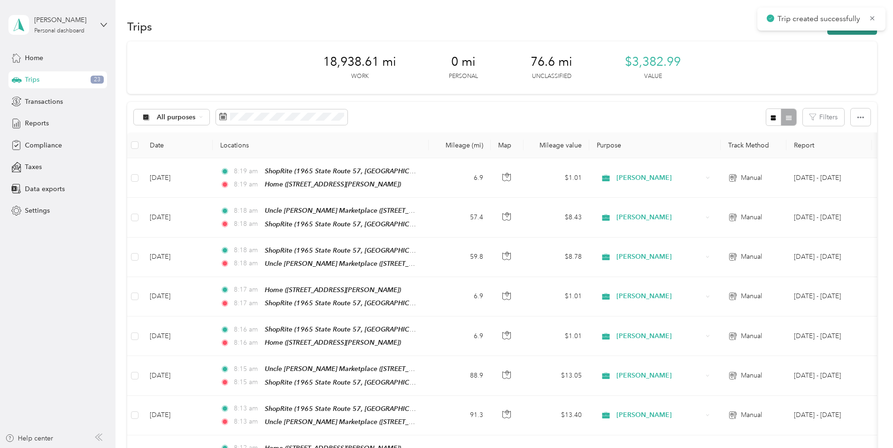
click at [855, 34] on button "New trip" at bounding box center [853, 26] width 50 height 16
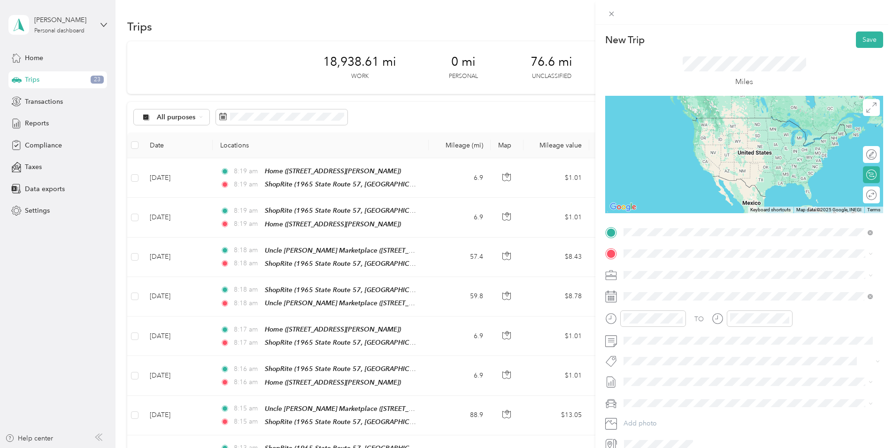
click at [712, 351] on div "TEAM ShopRite 1965 State Route 57, 078403475, [GEOGRAPHIC_DATA], [GEOGRAPHIC_DA…" at bounding box center [756, 367] width 228 height 33
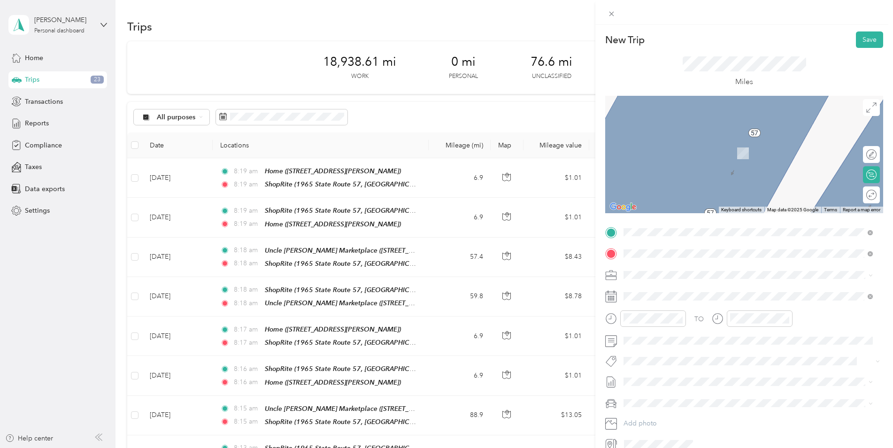
click at [703, 407] on strong "Uncle [PERSON_NAME] Marketplace" at bounding box center [732, 411] width 116 height 8
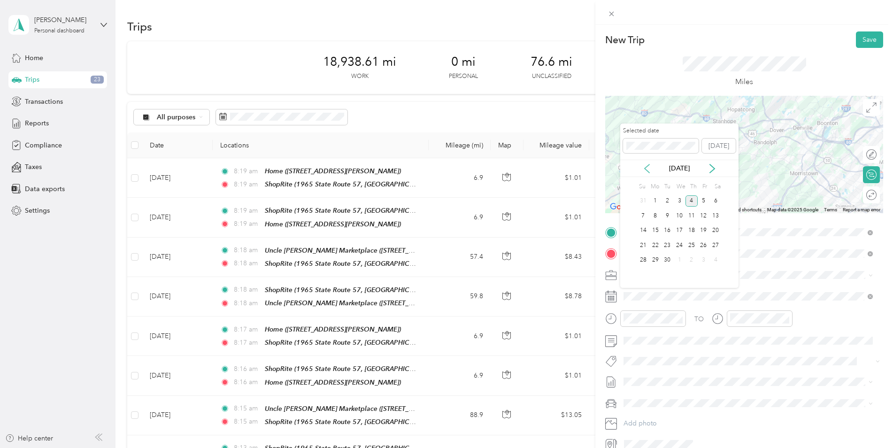
click at [645, 167] on icon at bounding box center [647, 168] width 5 height 8
click at [689, 258] on div "28" at bounding box center [692, 261] width 12 height 12
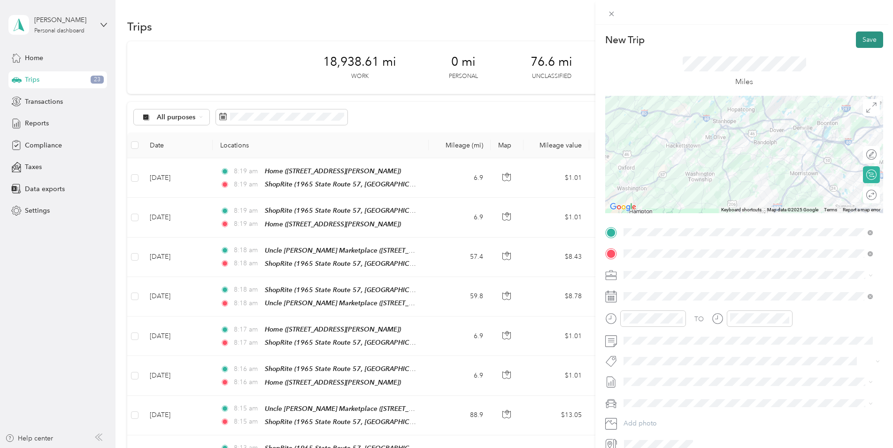
click at [864, 41] on button "Save" at bounding box center [869, 39] width 27 height 16
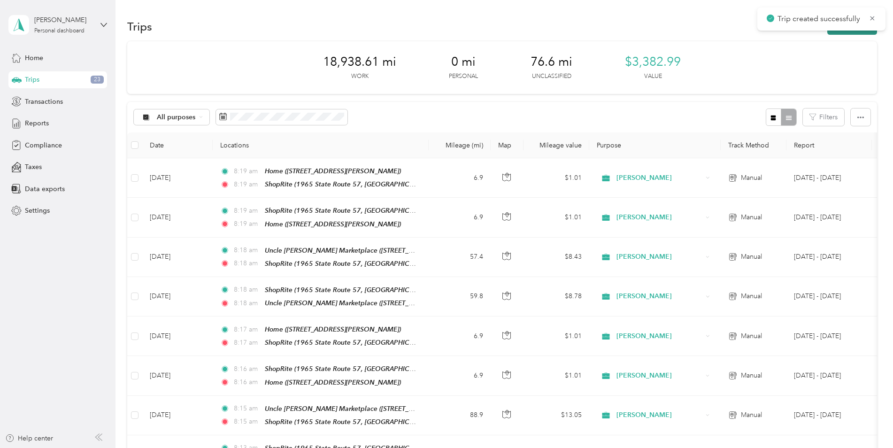
click at [868, 32] on button "New trip" at bounding box center [853, 26] width 50 height 16
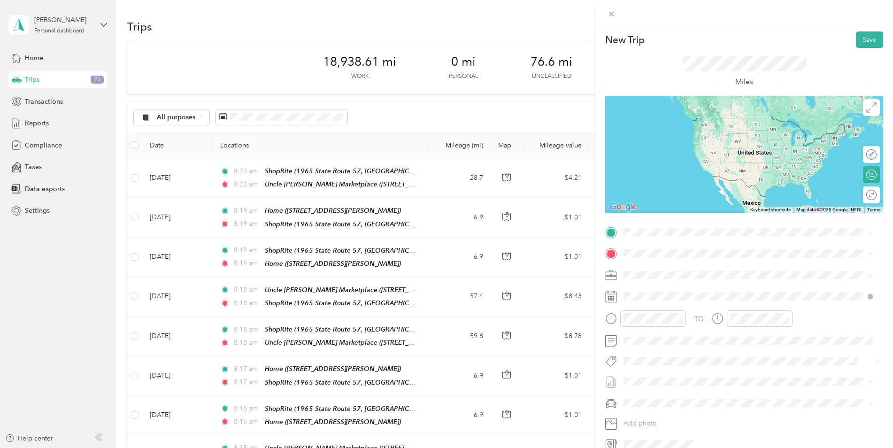
click at [717, 384] on div "TEAM Uncle [PERSON_NAME] Marketplace" at bounding box center [756, 390] width 228 height 12
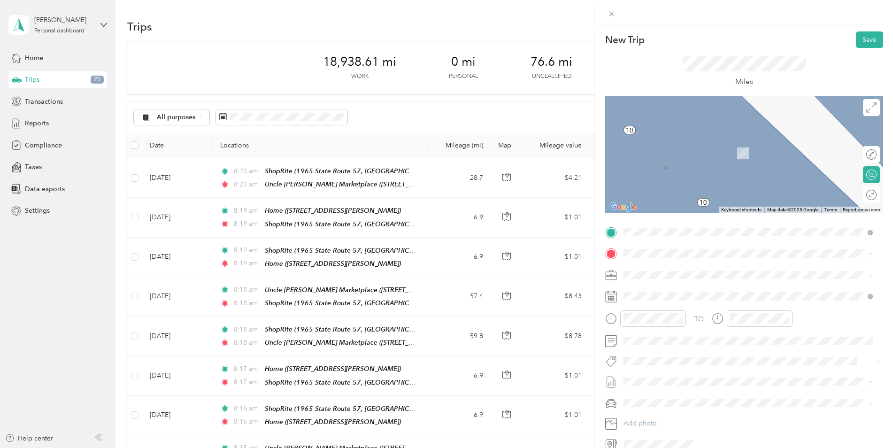
click at [691, 354] on span "[STREET_ADDRESS]" at bounding box center [672, 353] width 60 height 8
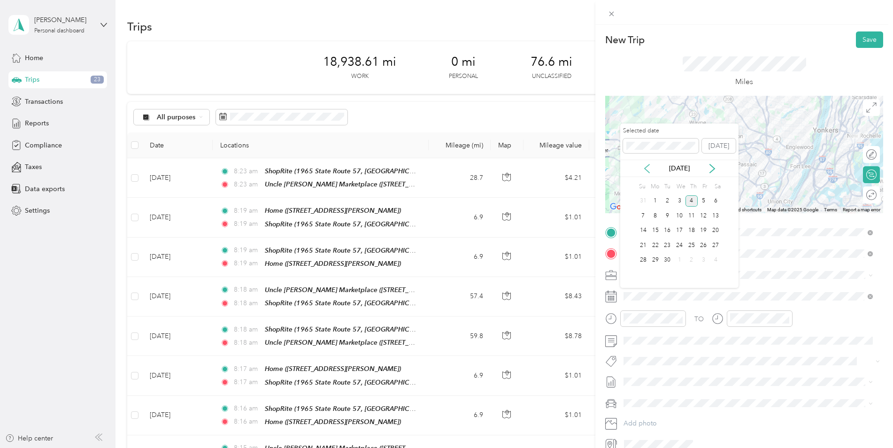
click at [643, 166] on icon at bounding box center [646, 168] width 9 height 9
click at [690, 256] on div "28" at bounding box center [692, 261] width 12 height 12
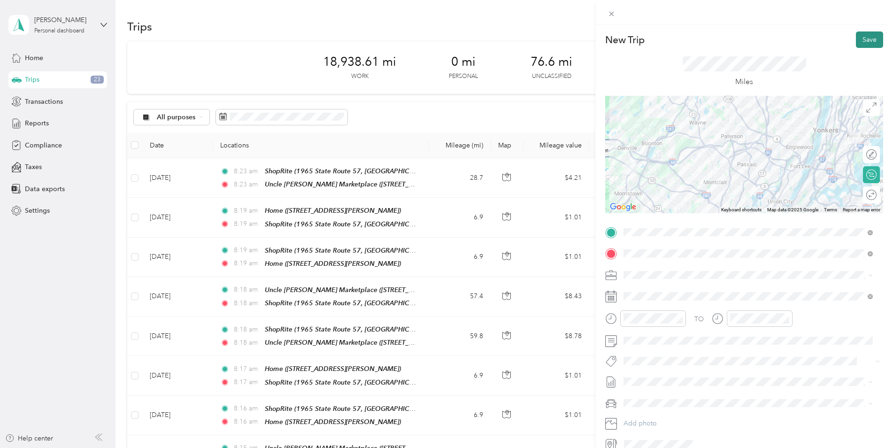
click at [858, 39] on button "Save" at bounding box center [869, 39] width 27 height 16
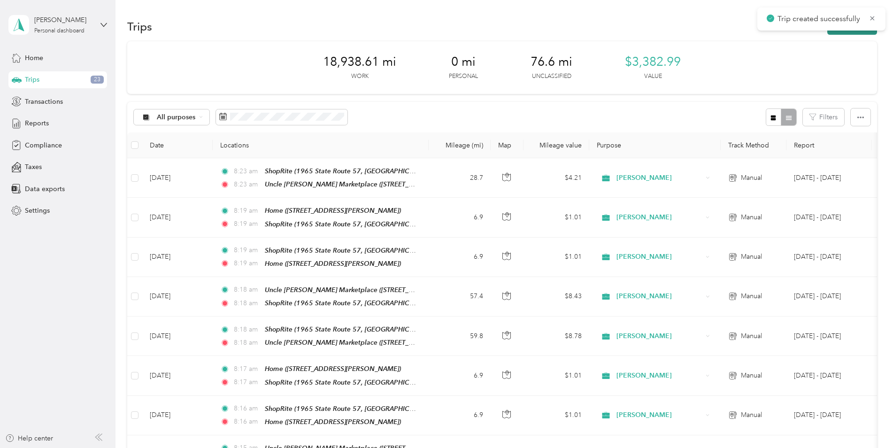
click at [858, 33] on button "New trip" at bounding box center [853, 26] width 50 height 16
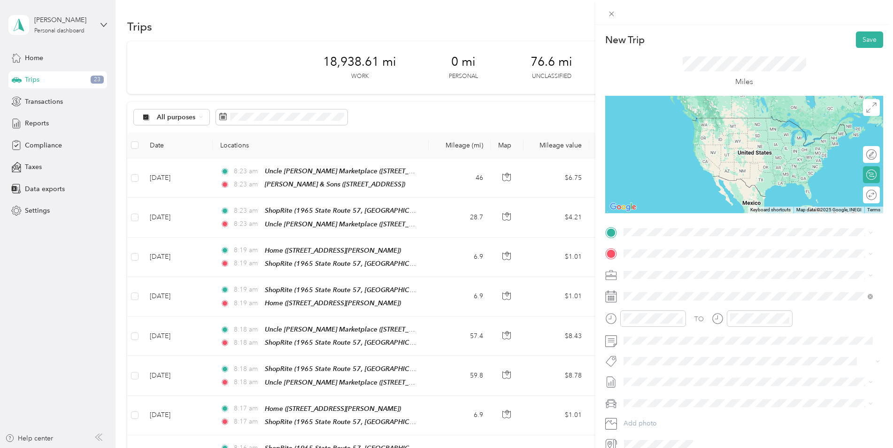
click at [701, 335] on span "[STREET_ADDRESS]" at bounding box center [672, 332] width 60 height 8
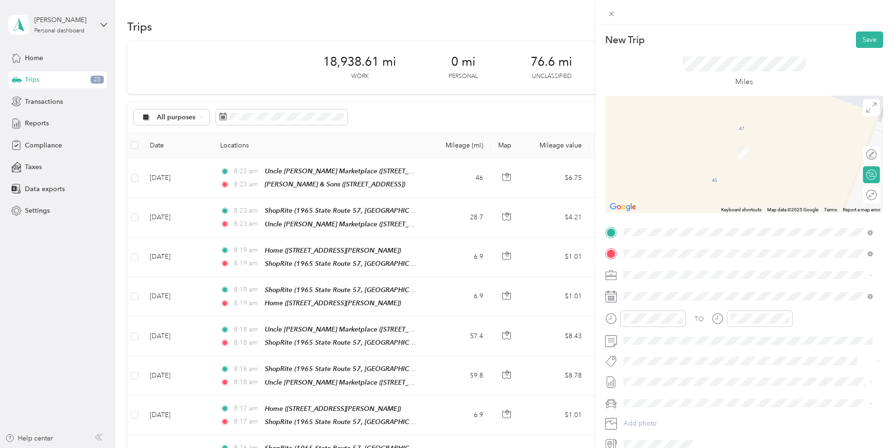
click at [674, 402] on strong "ShopRite" at bounding box center [688, 406] width 28 height 8
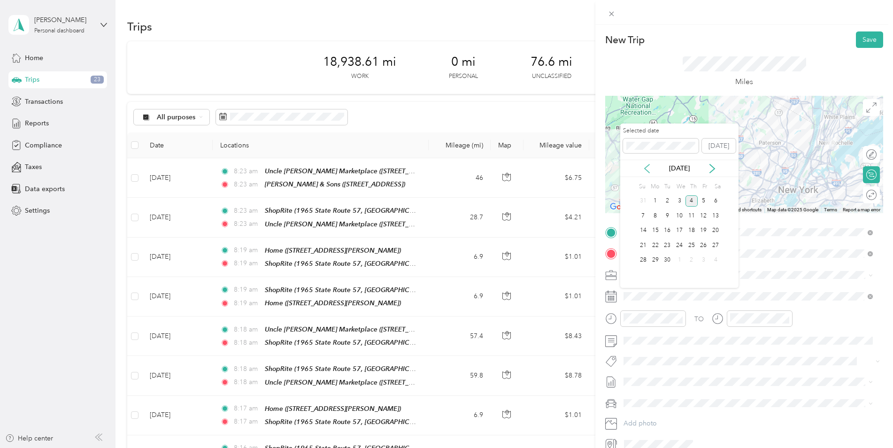
click at [645, 166] on icon at bounding box center [646, 168] width 9 height 9
click at [690, 259] on div "28" at bounding box center [692, 261] width 12 height 12
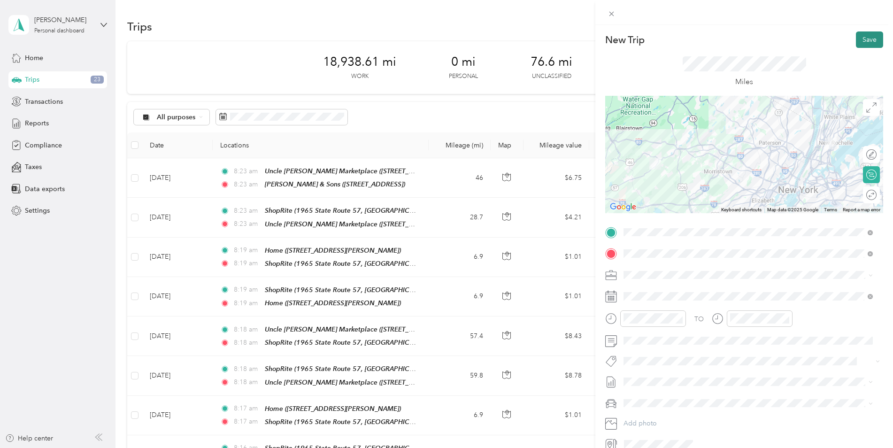
click at [861, 33] on button "Save" at bounding box center [869, 39] width 27 height 16
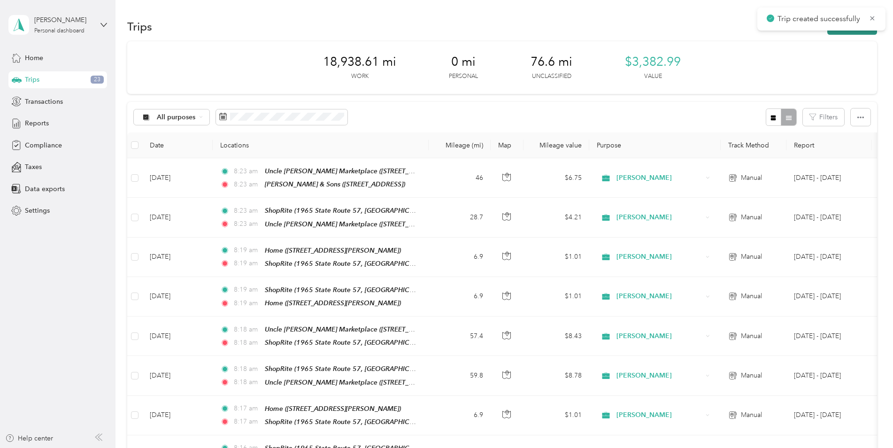
click at [856, 31] on button "New trip" at bounding box center [853, 26] width 50 height 16
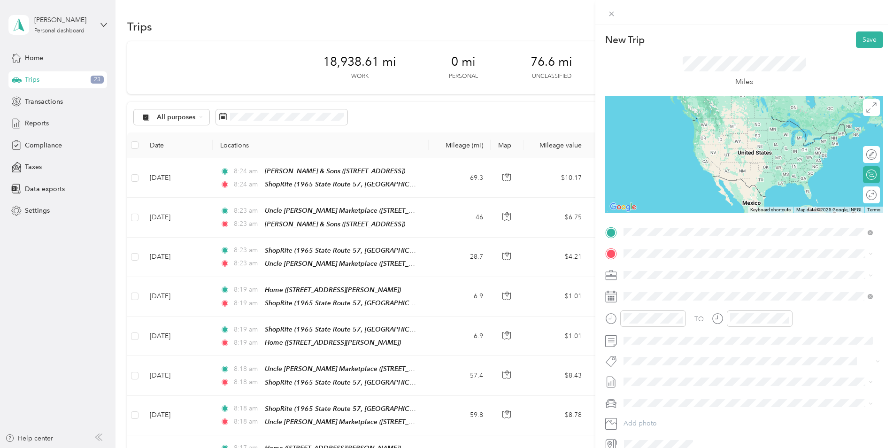
click at [700, 351] on div "TEAM ShopRite 1965 State Route 57, 078403475, [GEOGRAPHIC_DATA], [GEOGRAPHIC_DA…" at bounding box center [756, 367] width 228 height 33
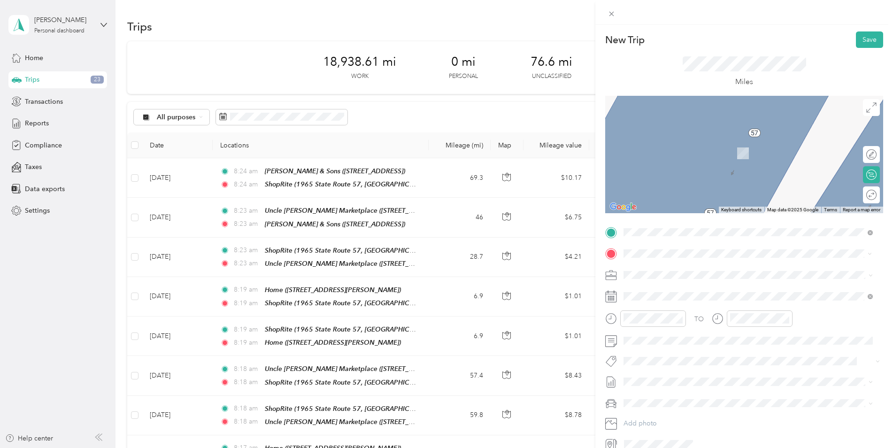
click at [700, 297] on div "Home [STREET_ADDRESS][PERSON_NAME]" at bounding box center [698, 296] width 112 height 20
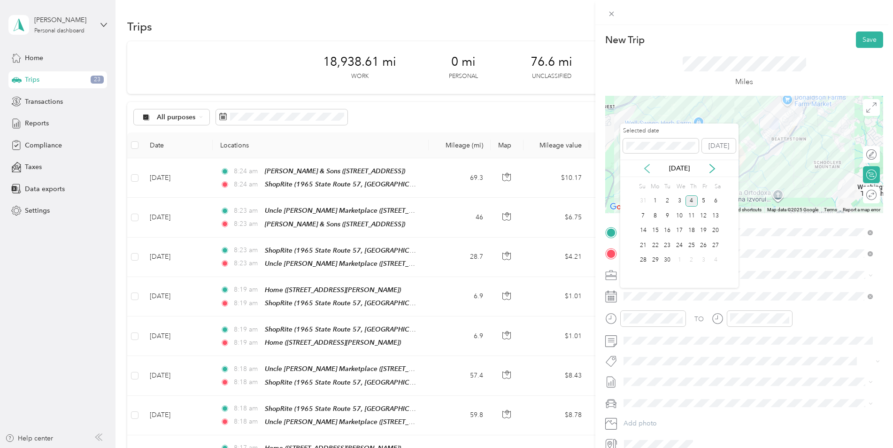
click at [649, 169] on icon at bounding box center [646, 168] width 9 height 9
click at [691, 260] on div "28" at bounding box center [692, 261] width 12 height 12
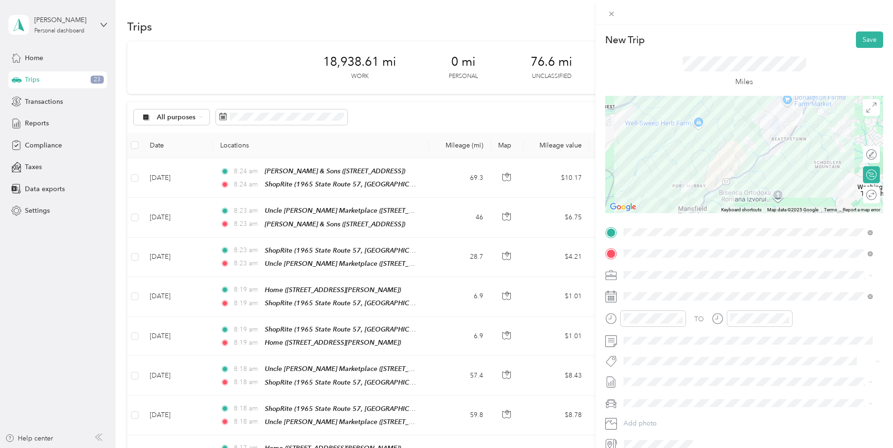
click at [749, 114] on div at bounding box center [744, 154] width 278 height 117
click at [748, 110] on div at bounding box center [744, 154] width 278 height 117
click at [750, 112] on div at bounding box center [744, 154] width 278 height 117
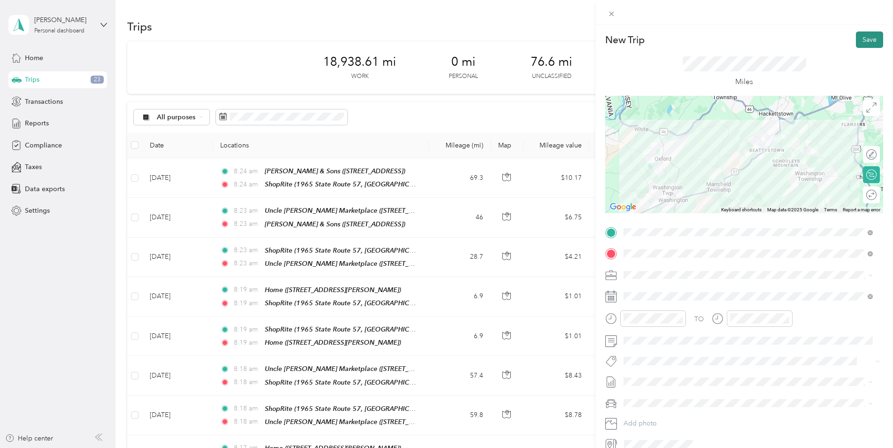
click at [859, 41] on button "Save" at bounding box center [869, 39] width 27 height 16
